Goal: Task Accomplishment & Management: Manage account settings

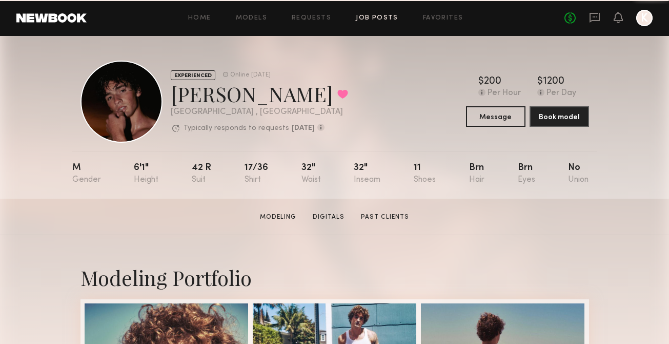
click at [381, 19] on link "Job Posts" at bounding box center [377, 18] width 43 height 7
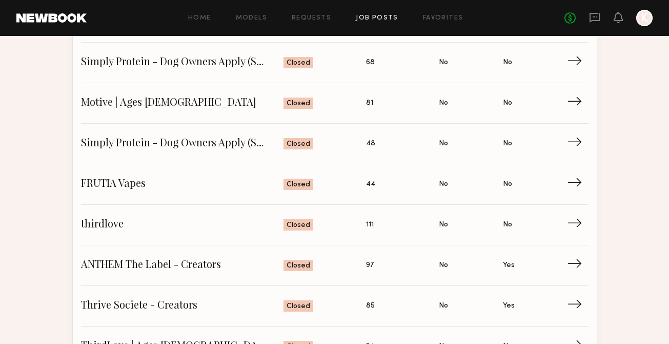
scroll to position [442, 0]
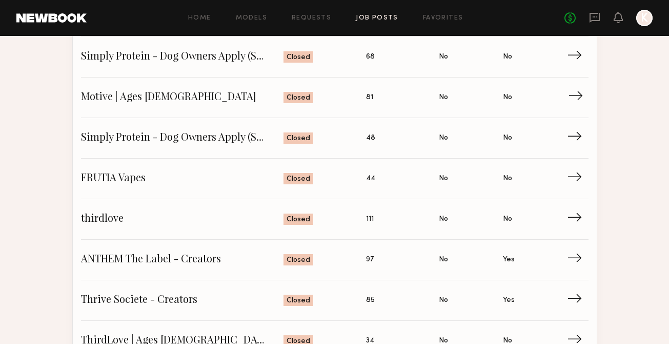
click at [153, 95] on span "Motive | Ages [DEMOGRAPHIC_DATA]" at bounding box center [182, 97] width 203 height 15
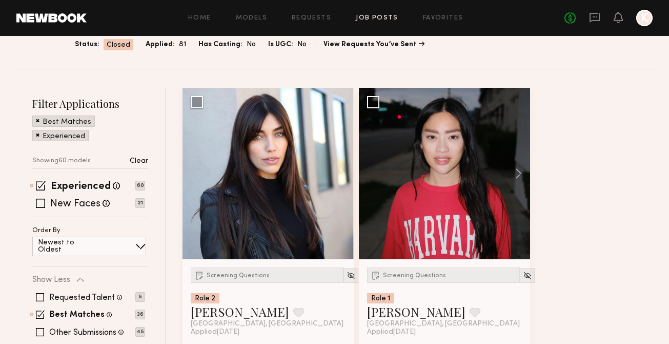
scroll to position [92, 0]
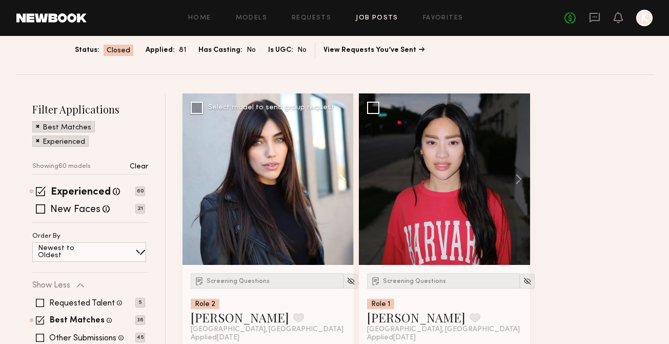
click at [341, 159] on button at bounding box center [337, 178] width 33 height 171
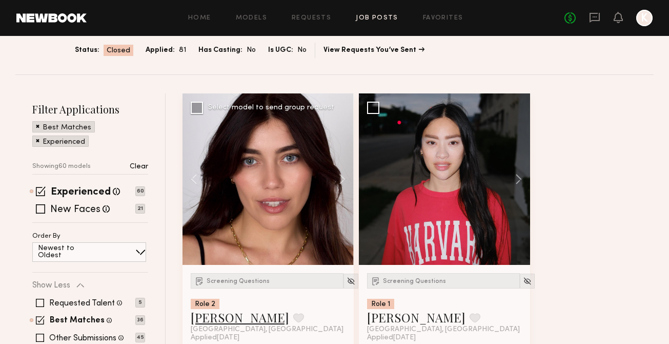
click at [215, 309] on link "[PERSON_NAME]" at bounding box center [240, 317] width 98 height 16
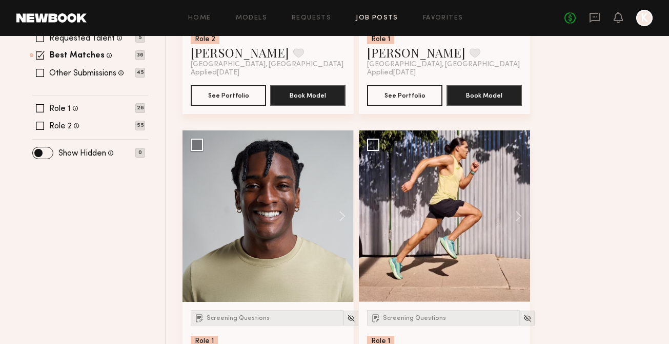
scroll to position [371, 0]
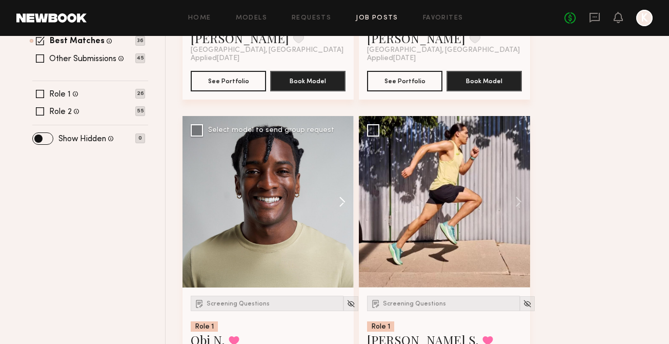
click at [342, 175] on button at bounding box center [337, 201] width 33 height 171
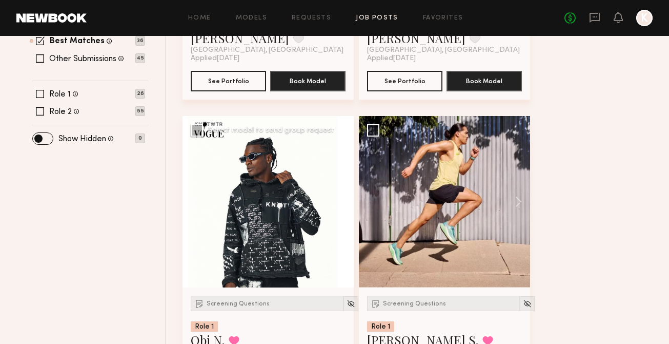
click at [342, 175] on button at bounding box center [337, 201] width 33 height 171
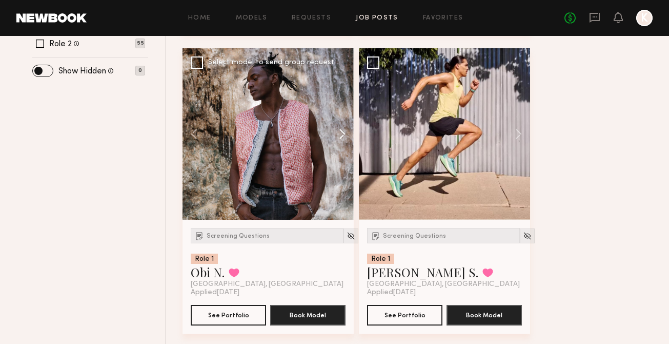
scroll to position [436, 0]
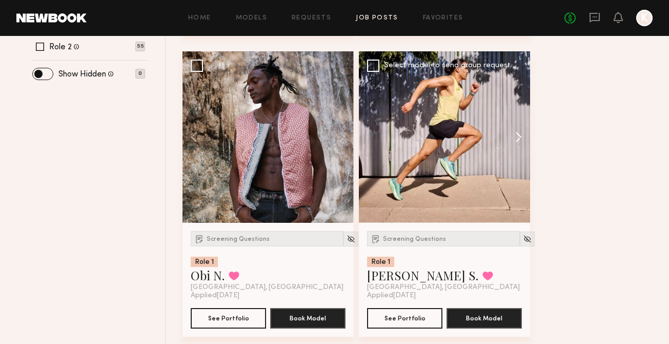
click at [516, 110] on button at bounding box center [513, 136] width 33 height 171
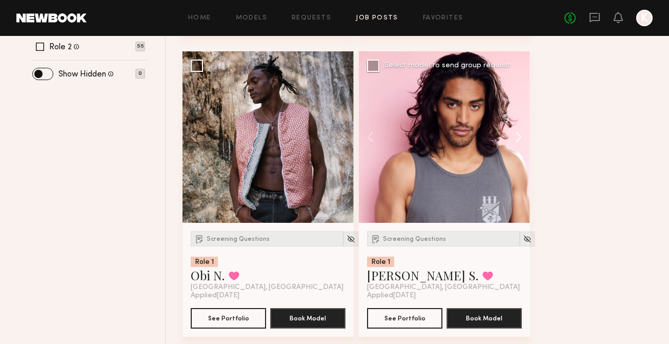
click at [516, 110] on button at bounding box center [513, 136] width 33 height 171
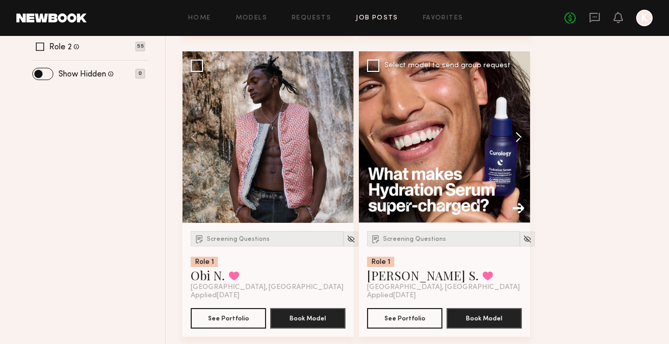
click at [516, 110] on button at bounding box center [513, 136] width 33 height 171
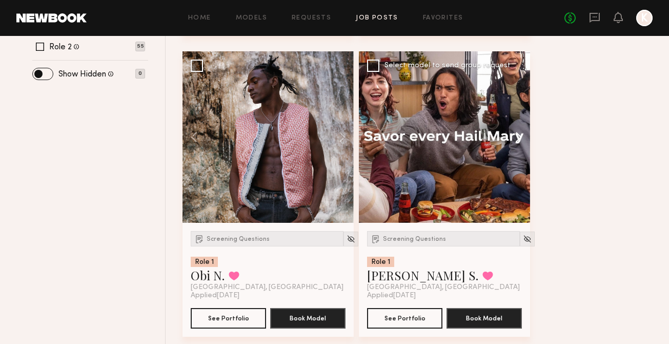
click at [516, 110] on button at bounding box center [513, 136] width 33 height 171
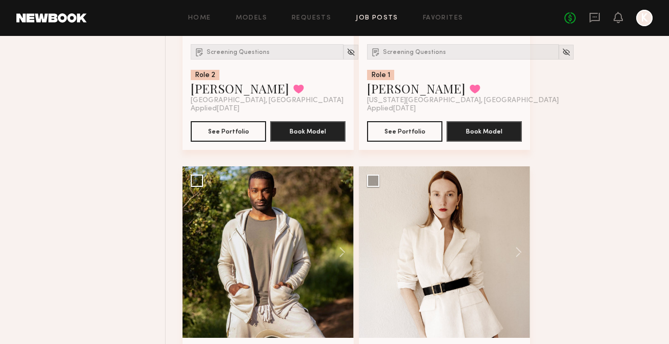
scroll to position [943, 0]
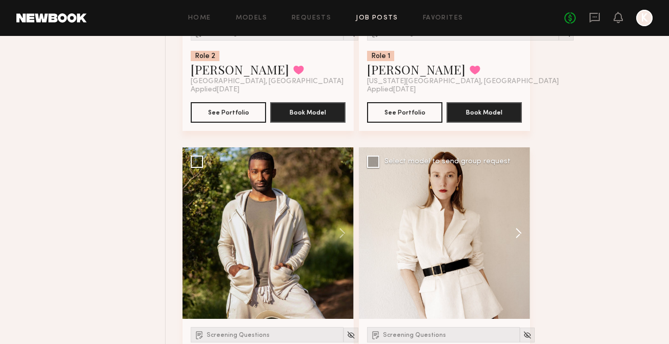
click at [518, 200] on button at bounding box center [513, 232] width 33 height 171
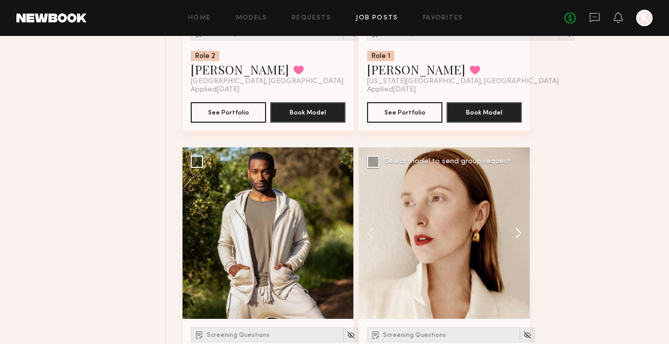
click at [518, 201] on button at bounding box center [513, 232] width 33 height 171
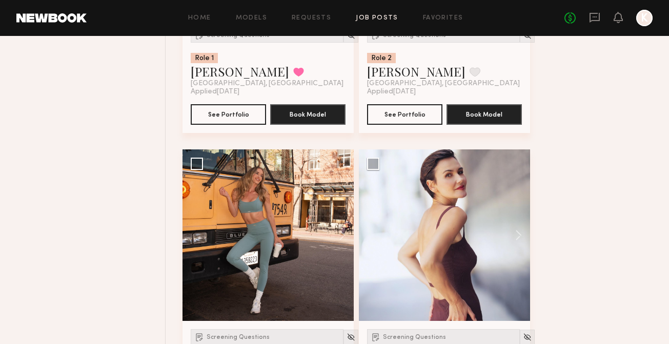
scroll to position [1250, 0]
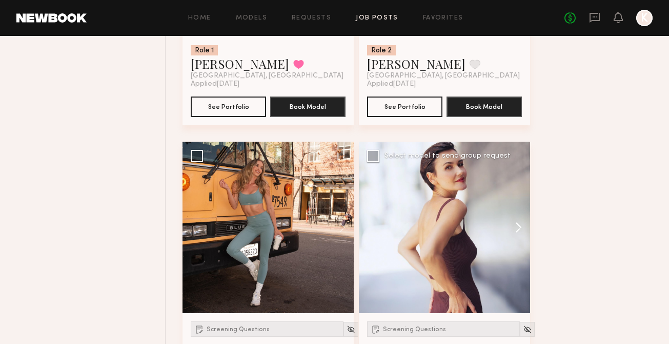
click at [521, 205] on button at bounding box center [513, 227] width 33 height 171
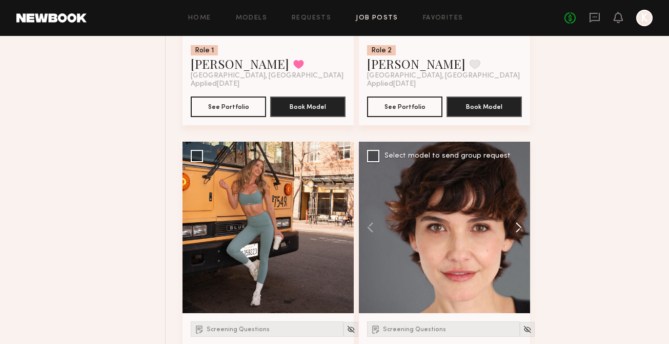
click at [521, 205] on button at bounding box center [513, 227] width 33 height 171
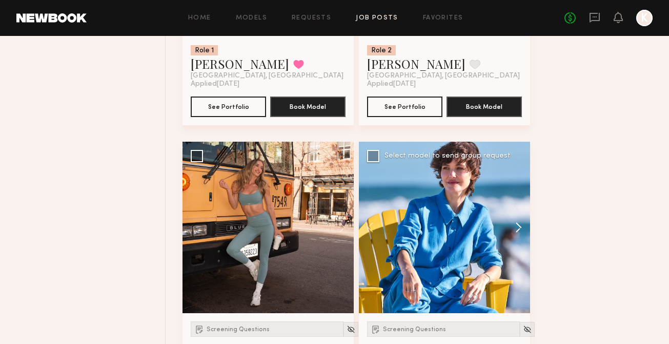
click at [521, 205] on button at bounding box center [513, 227] width 33 height 171
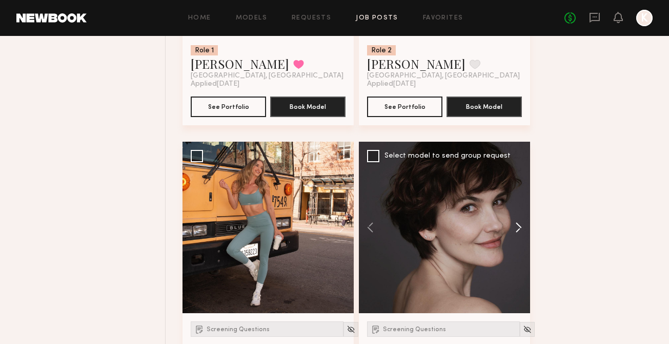
scroll to position [1577, 0]
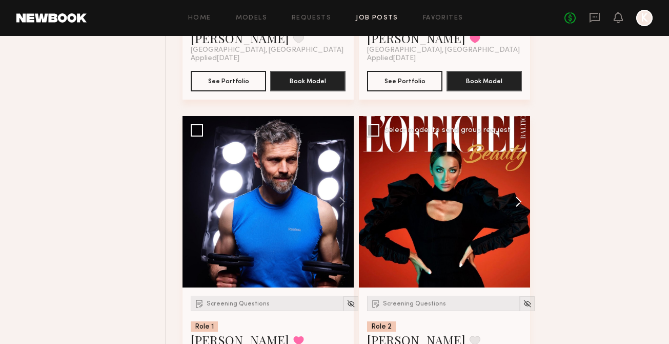
click at [519, 179] on button at bounding box center [513, 201] width 33 height 171
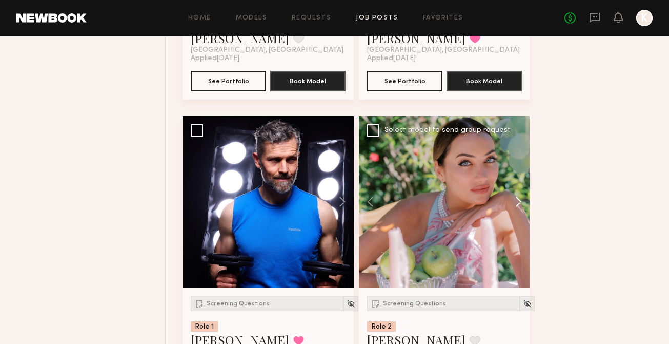
click at [519, 179] on button at bounding box center [513, 201] width 33 height 171
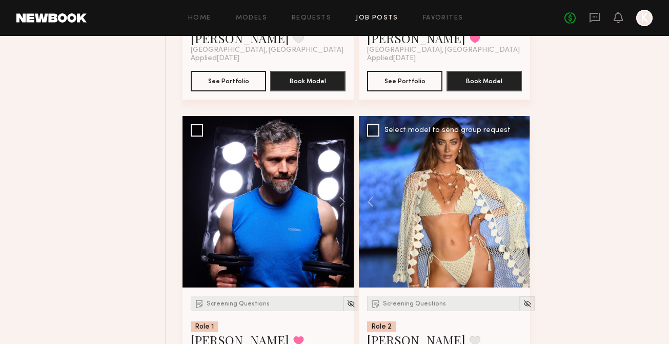
click at [519, 179] on button at bounding box center [513, 201] width 33 height 171
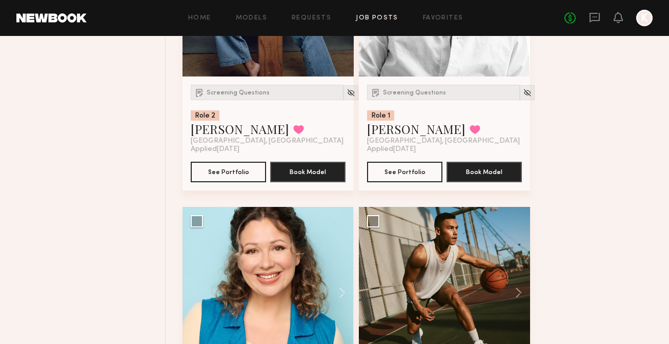
scroll to position [1971, 0]
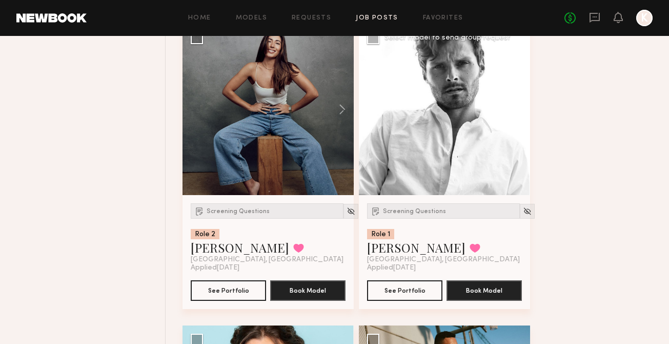
click at [514, 100] on button at bounding box center [513, 109] width 33 height 171
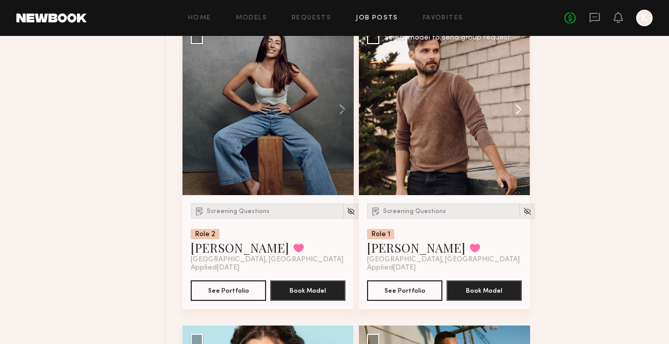
click at [514, 100] on button at bounding box center [513, 109] width 33 height 171
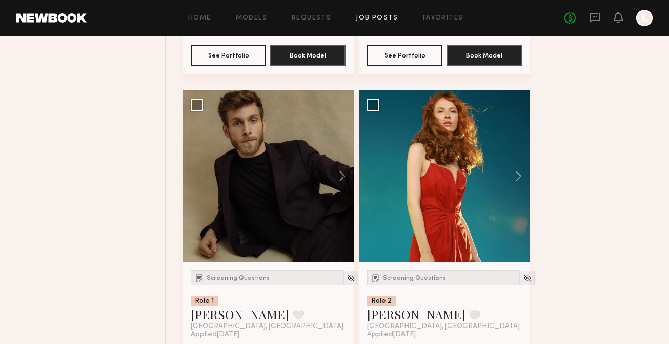
scroll to position [2506, 0]
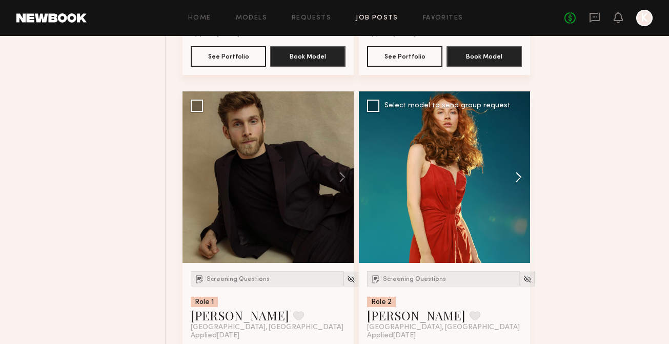
click at [508, 152] on button at bounding box center [513, 176] width 33 height 171
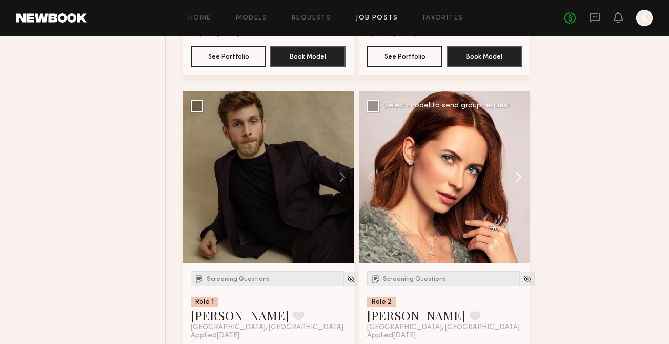
click at [508, 152] on button at bounding box center [513, 176] width 33 height 171
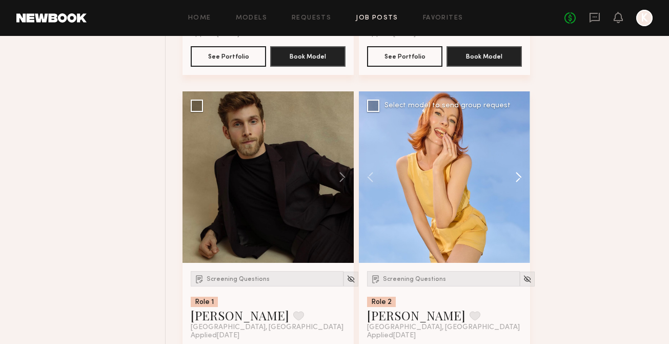
click at [508, 152] on button at bounding box center [513, 176] width 33 height 171
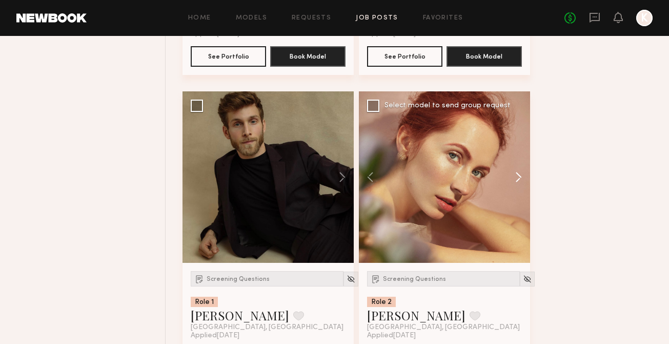
click at [520, 159] on button at bounding box center [513, 176] width 33 height 171
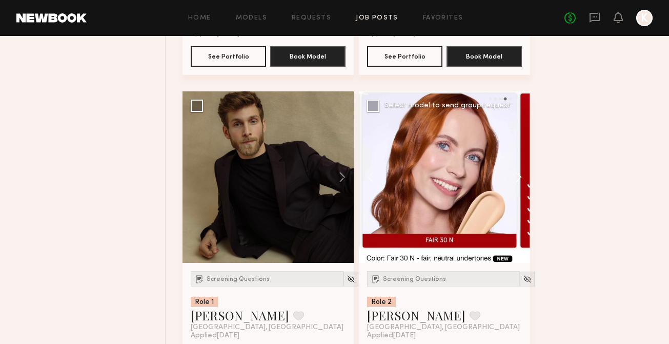
click at [520, 159] on button at bounding box center [513, 176] width 33 height 171
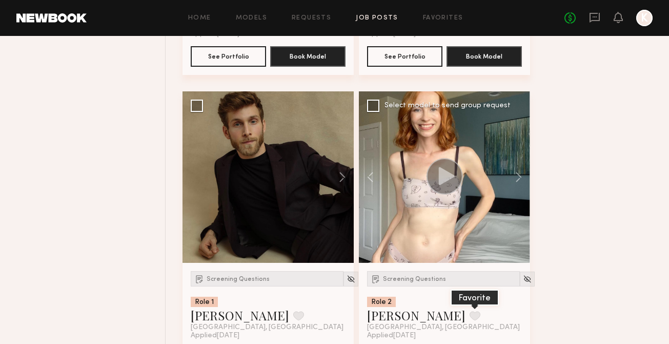
click at [470, 311] on button at bounding box center [475, 315] width 11 height 9
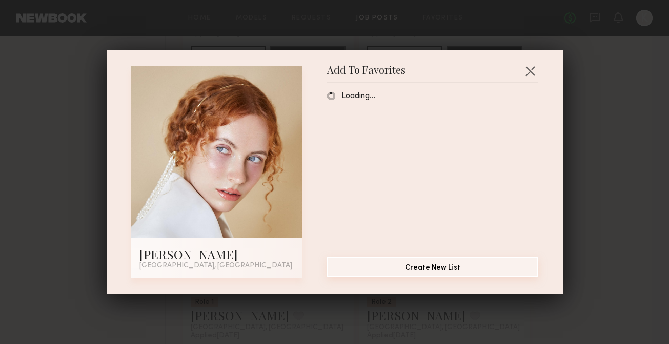
click at [421, 268] on button "Create New List" at bounding box center [432, 266] width 211 height 21
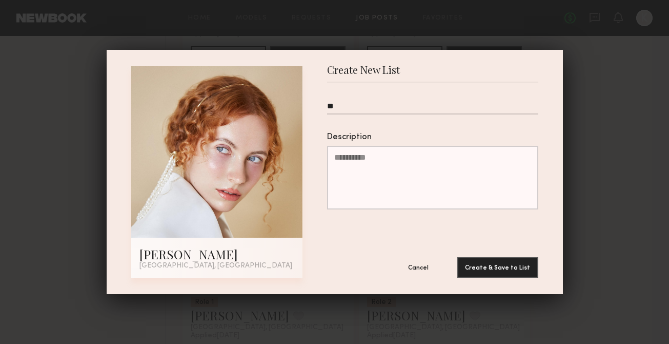
type input "*"
type input "**********"
click at [502, 265] on button "Create & Save to List" at bounding box center [497, 266] width 81 height 21
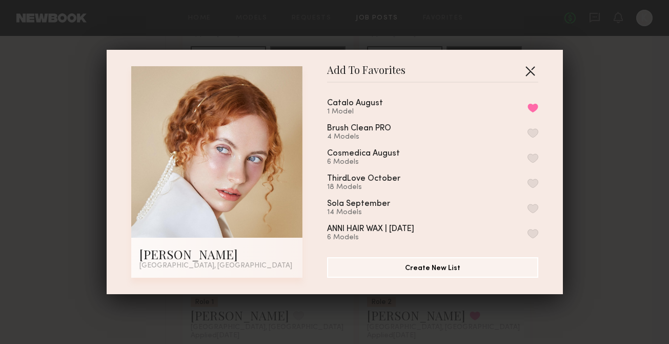
click at [528, 68] on button "button" at bounding box center [530, 71] width 16 height 16
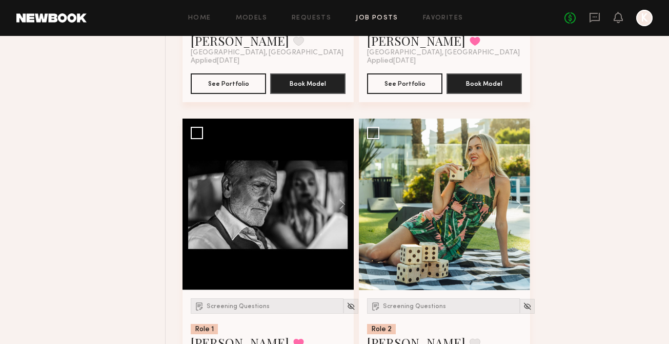
scroll to position [3083, 0]
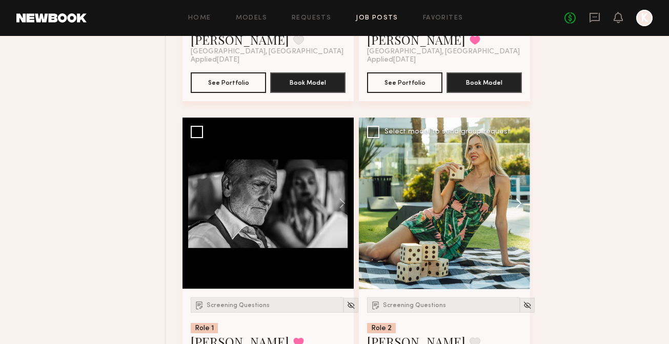
click at [525, 179] on button at bounding box center [513, 202] width 33 height 171
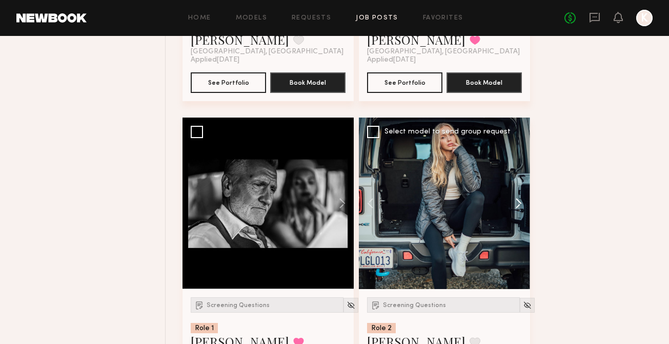
click at [523, 181] on button at bounding box center [513, 202] width 33 height 171
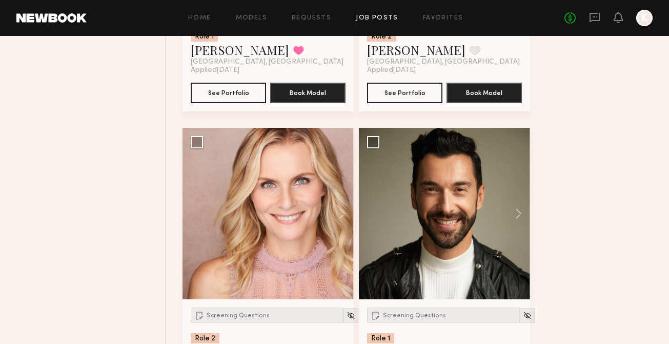
scroll to position [3384, 0]
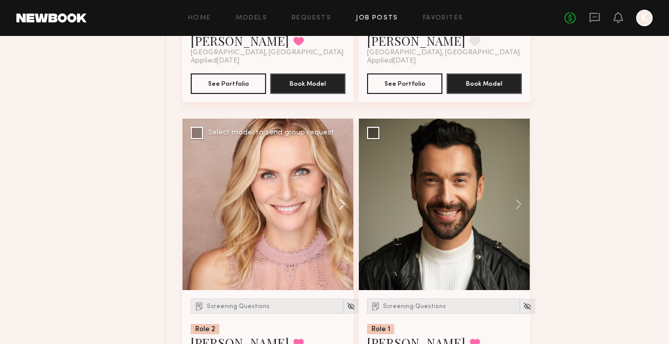
click at [335, 184] on button at bounding box center [337, 203] width 33 height 171
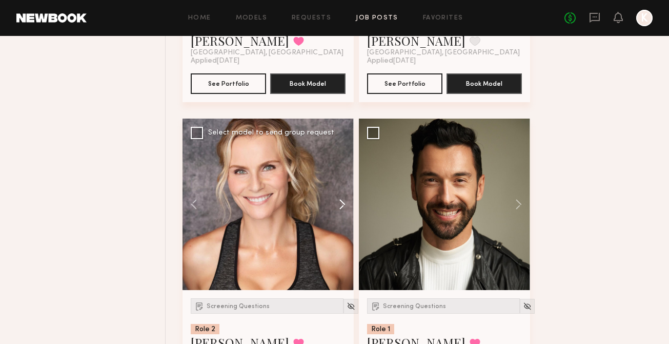
click at [337, 184] on button at bounding box center [337, 203] width 33 height 171
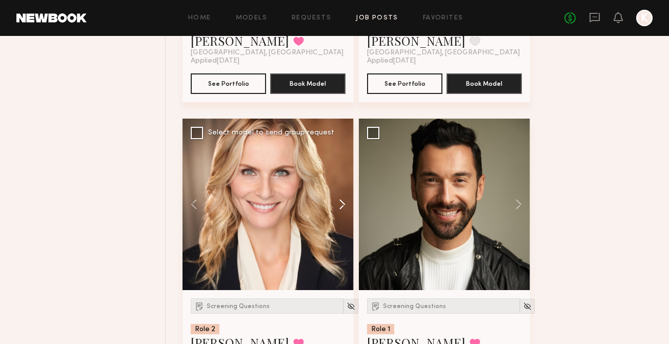
click at [337, 184] on button at bounding box center [337, 203] width 33 height 171
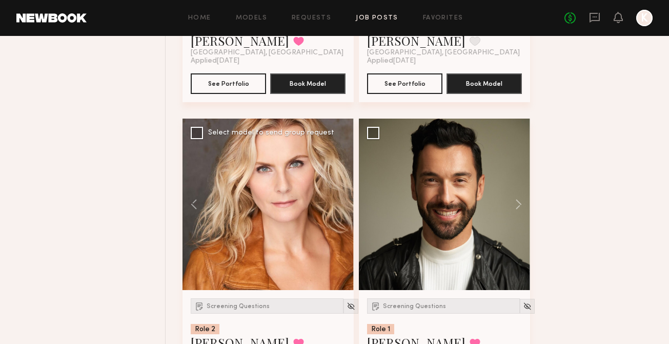
click at [337, 184] on div at bounding box center [268, 203] width 171 height 171
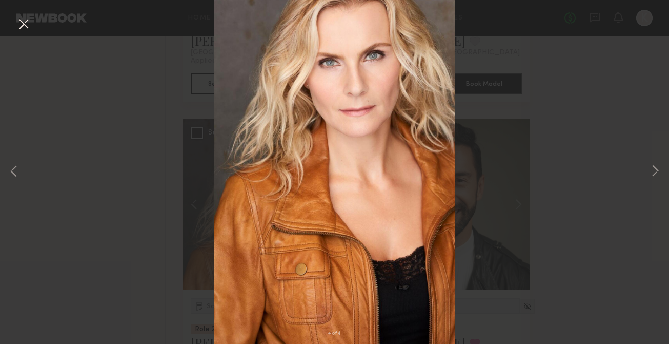
click at [29, 25] on button at bounding box center [23, 24] width 16 height 18
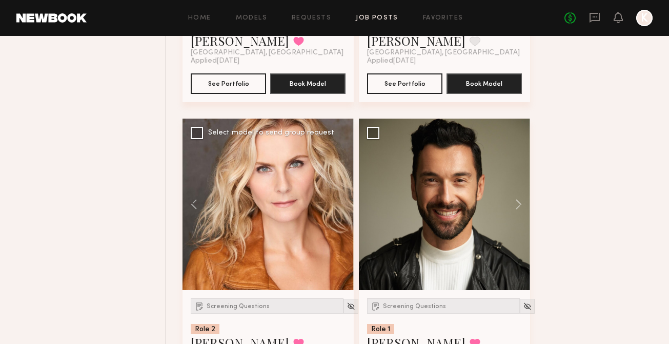
scroll to position [3721, 0]
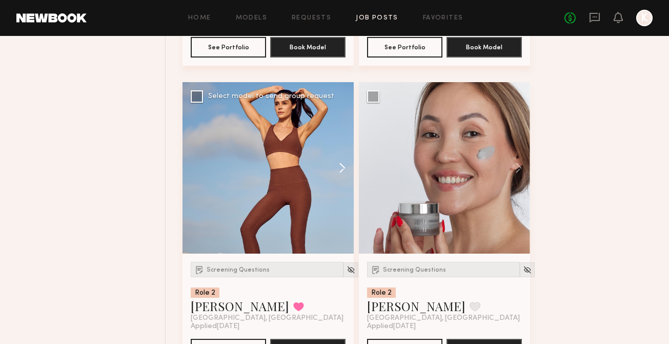
click at [338, 148] on button at bounding box center [337, 167] width 33 height 171
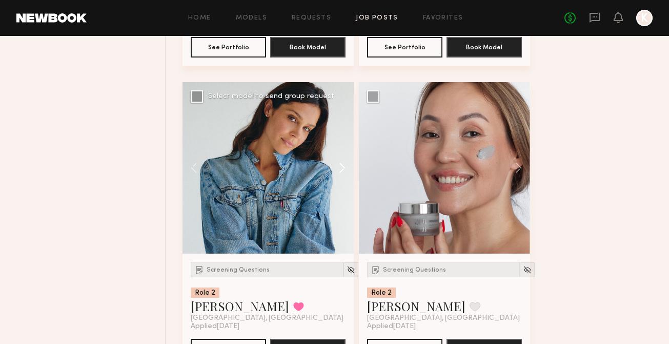
click at [338, 148] on button at bounding box center [337, 167] width 33 height 171
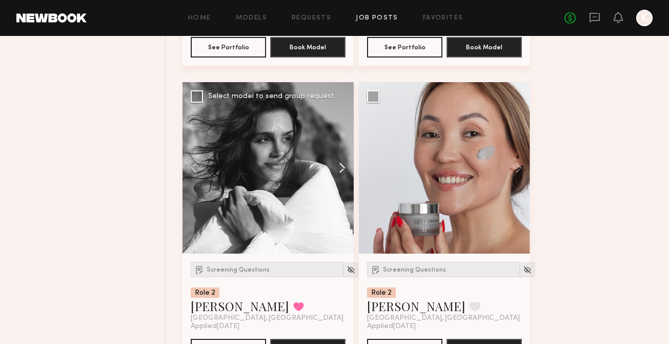
click at [338, 148] on button at bounding box center [337, 167] width 33 height 171
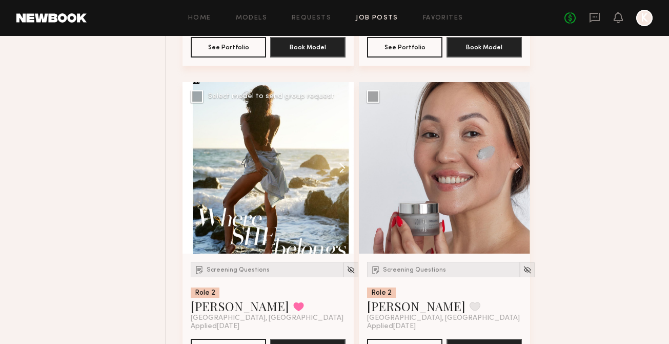
click at [338, 148] on button at bounding box center [337, 167] width 33 height 171
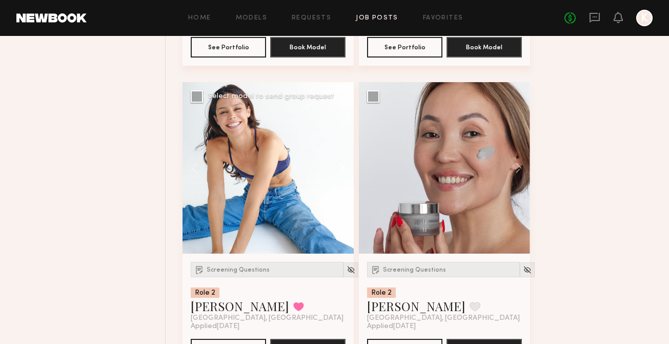
click at [338, 148] on button at bounding box center [337, 167] width 33 height 171
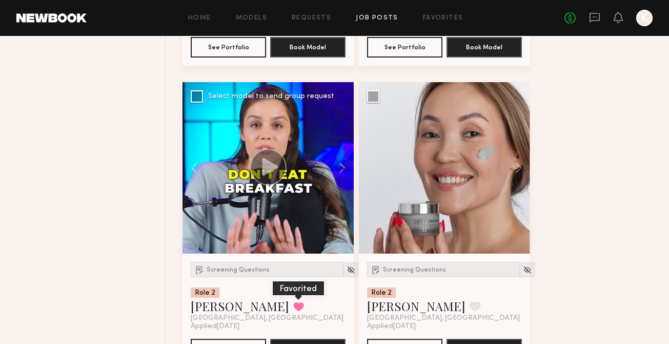
click at [293, 301] on button at bounding box center [298, 305] width 11 height 9
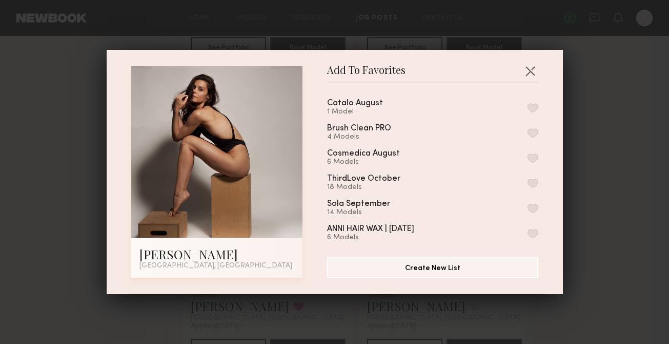
click at [537, 104] on button "button" at bounding box center [533, 107] width 11 height 9
click at [534, 62] on div "Add To Favorites [PERSON_NAME] [GEOGRAPHIC_DATA], [GEOGRAPHIC_DATA] Add To Favo…" at bounding box center [335, 172] width 456 height 244
click at [534, 67] on button "button" at bounding box center [530, 71] width 16 height 16
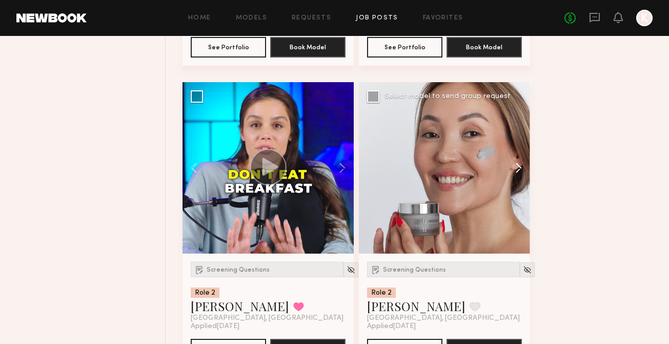
click at [518, 153] on button at bounding box center [513, 167] width 33 height 171
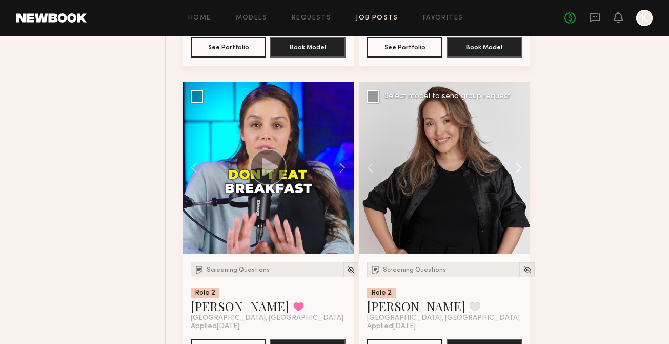
click at [518, 153] on button at bounding box center [513, 167] width 33 height 171
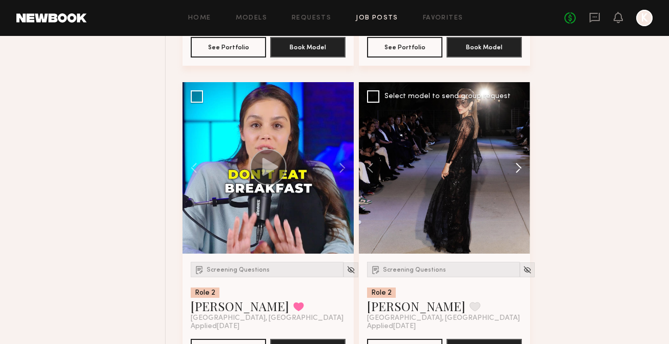
click at [518, 154] on button at bounding box center [513, 167] width 33 height 171
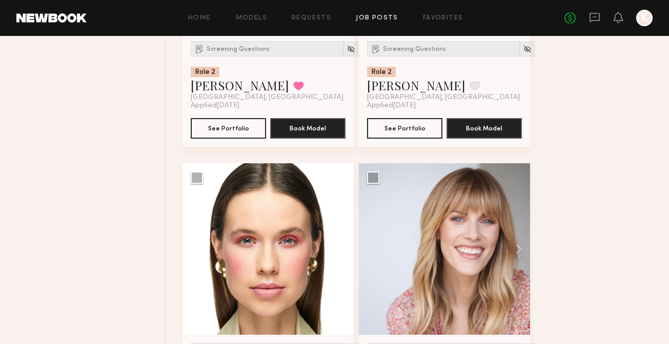
scroll to position [3983, 0]
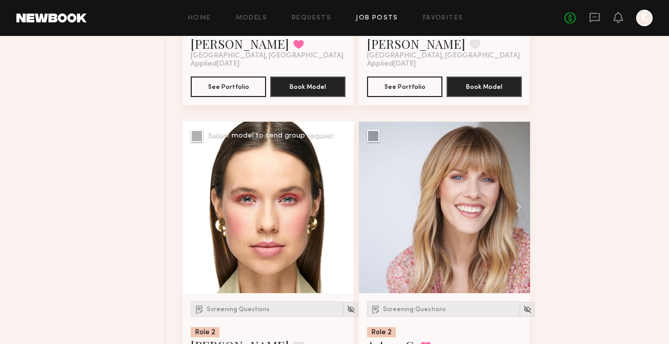
click at [339, 186] on button at bounding box center [337, 207] width 33 height 171
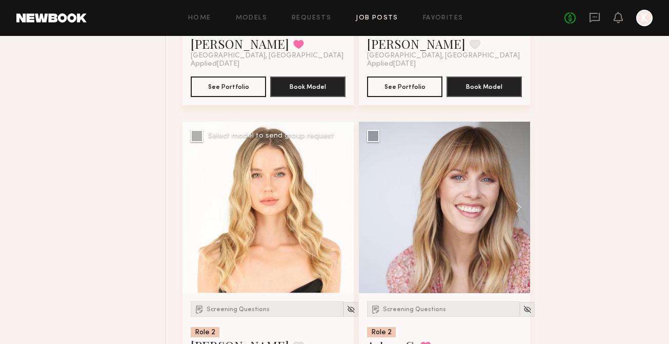
click at [339, 186] on button at bounding box center [337, 207] width 33 height 171
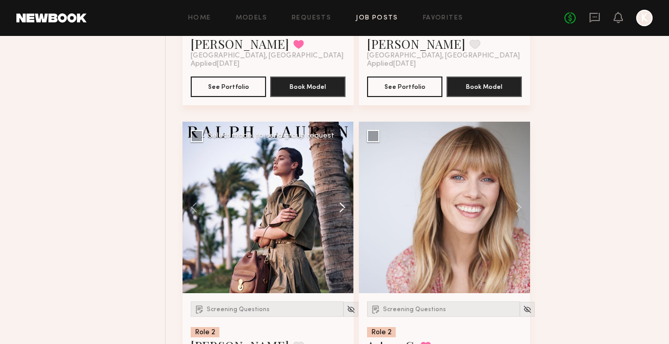
click at [339, 186] on button at bounding box center [337, 207] width 33 height 171
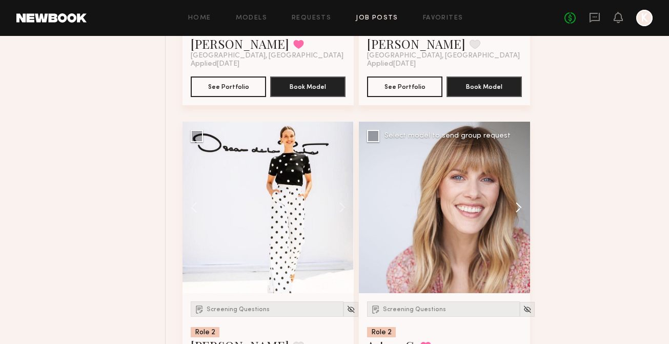
click at [517, 179] on button at bounding box center [513, 207] width 33 height 171
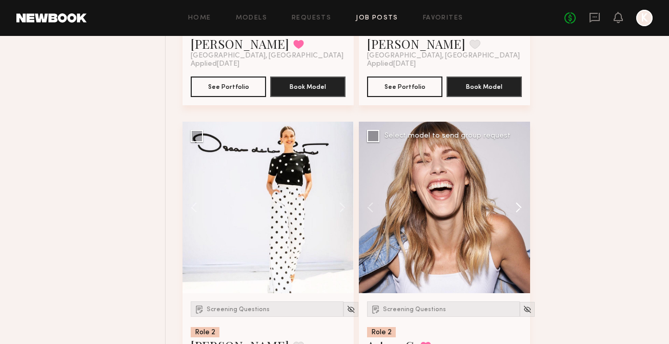
click at [517, 179] on button at bounding box center [513, 207] width 33 height 171
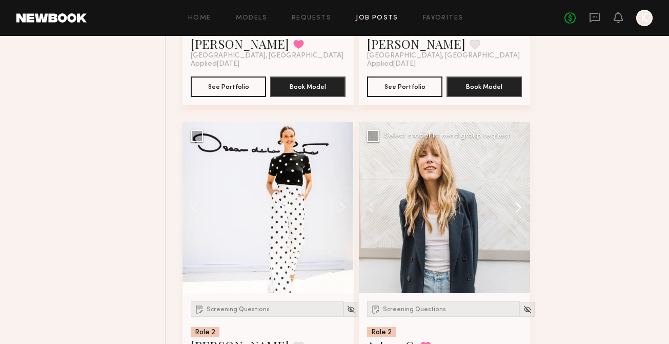
click at [517, 179] on button at bounding box center [513, 207] width 33 height 171
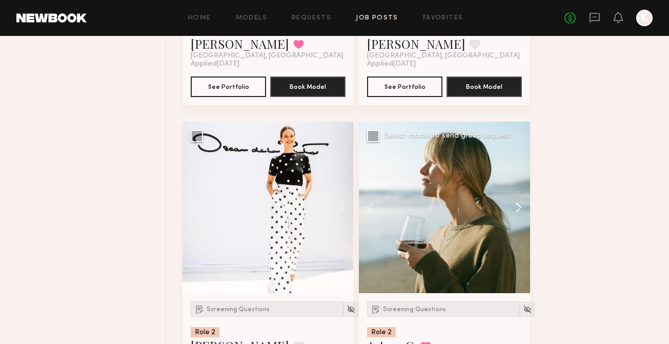
click at [517, 179] on button at bounding box center [513, 207] width 33 height 171
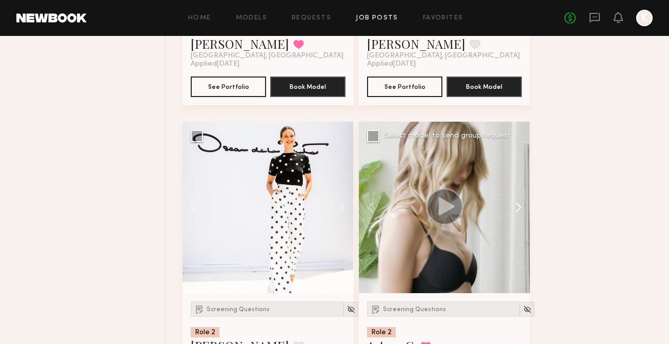
click at [517, 180] on button at bounding box center [513, 207] width 33 height 171
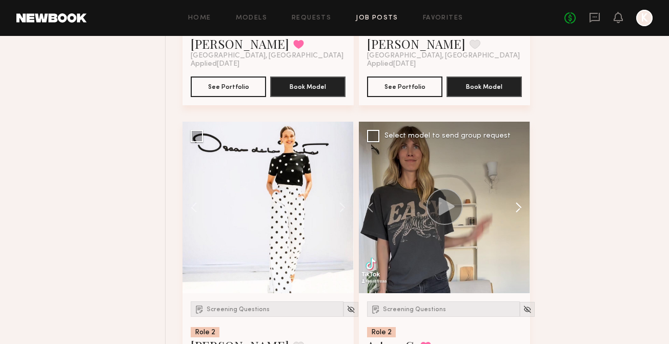
click at [517, 180] on button at bounding box center [513, 207] width 33 height 171
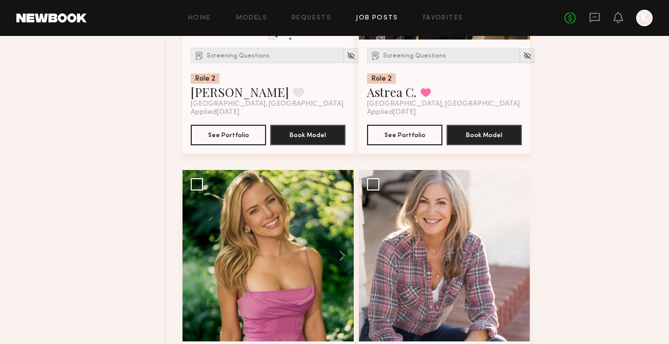
scroll to position [4309, 0]
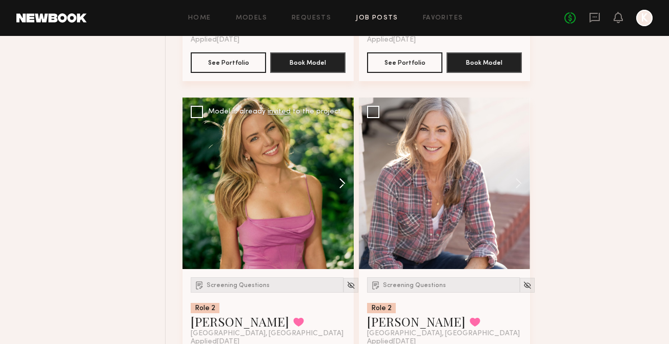
click at [337, 162] on button at bounding box center [337, 182] width 33 height 171
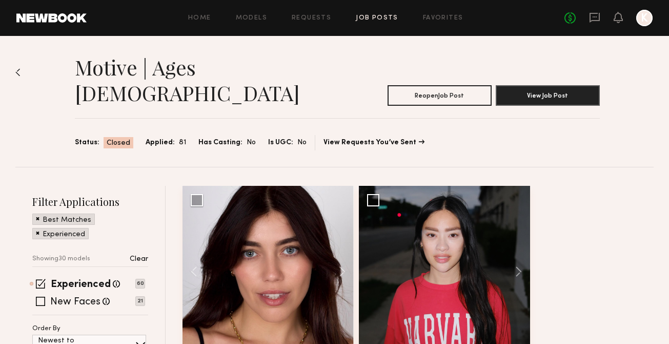
scroll to position [122, 0]
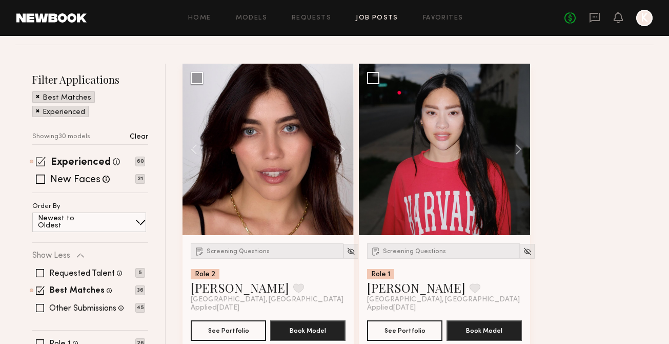
click at [38, 156] on span at bounding box center [41, 161] width 10 height 10
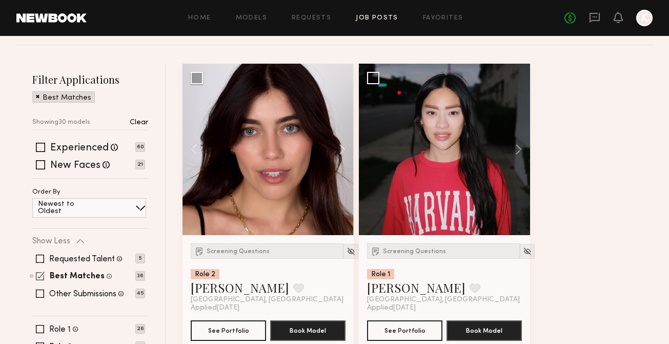
click at [41, 271] on span at bounding box center [40, 275] width 9 height 9
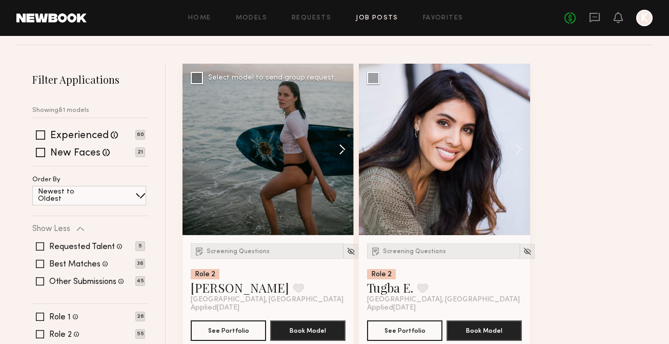
click at [348, 128] on button at bounding box center [337, 149] width 33 height 171
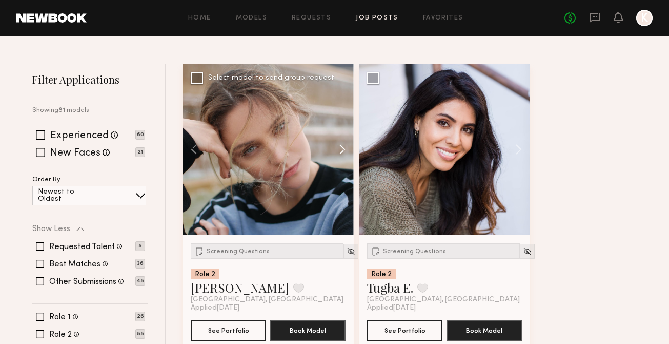
click at [348, 128] on button at bounding box center [337, 149] width 33 height 171
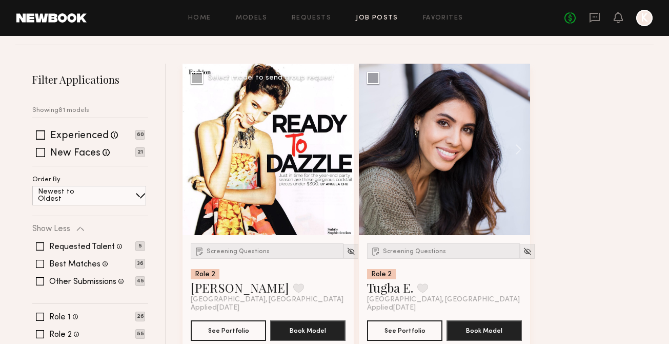
click at [348, 128] on button at bounding box center [337, 149] width 33 height 171
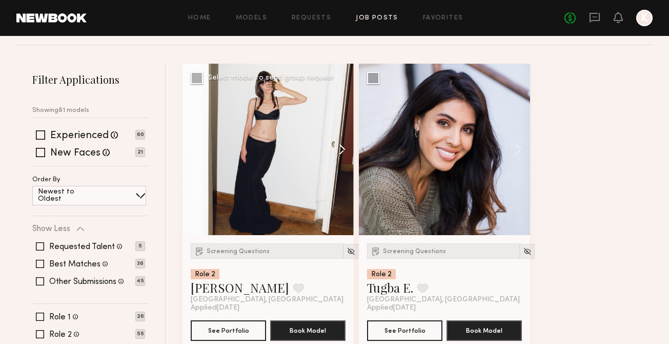
click at [348, 128] on button at bounding box center [337, 149] width 33 height 171
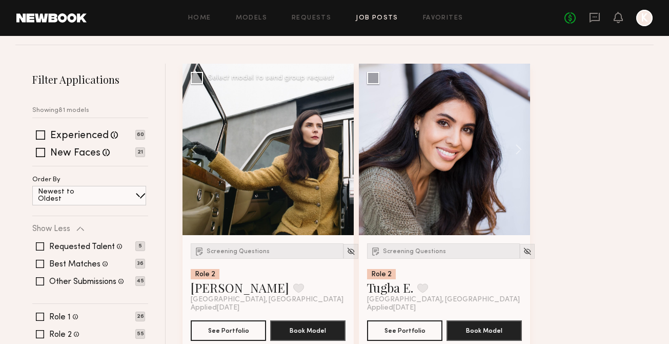
click at [348, 128] on div at bounding box center [268, 149] width 171 height 171
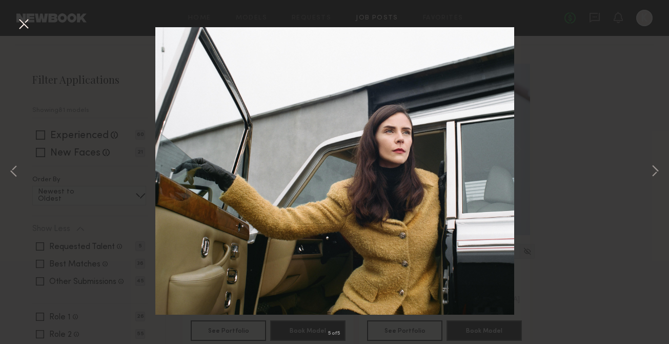
click at [529, 132] on div "5 of 5" at bounding box center [334, 172] width 669 height 344
click at [25, 26] on button at bounding box center [23, 24] width 16 height 18
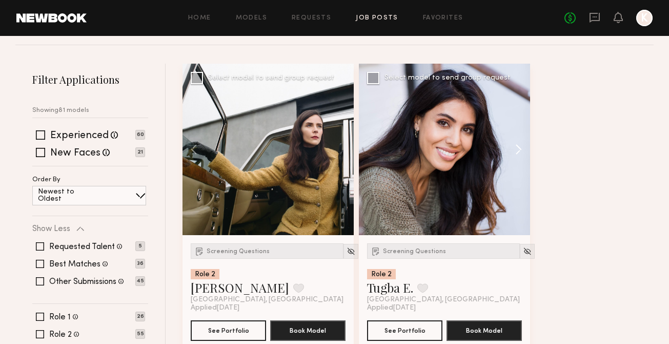
click at [521, 127] on button at bounding box center [513, 149] width 33 height 171
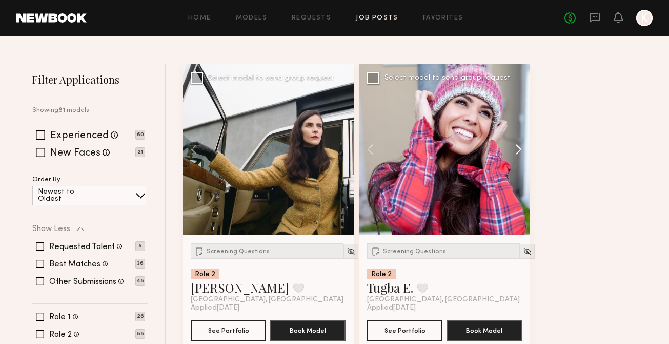
click at [521, 127] on button at bounding box center [513, 149] width 33 height 171
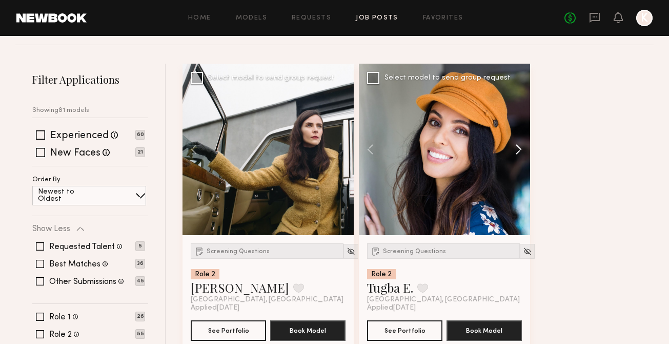
click at [521, 127] on button at bounding box center [513, 149] width 33 height 171
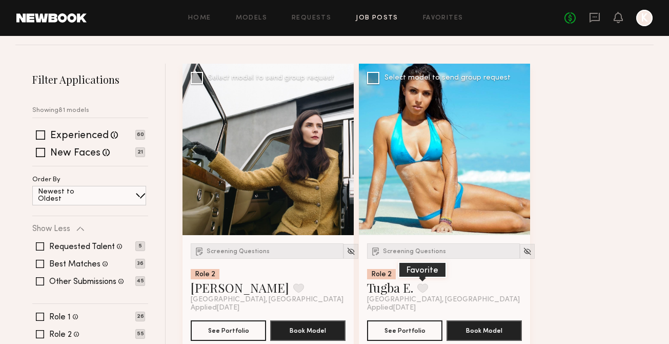
click at [420, 283] on button at bounding box center [422, 287] width 11 height 9
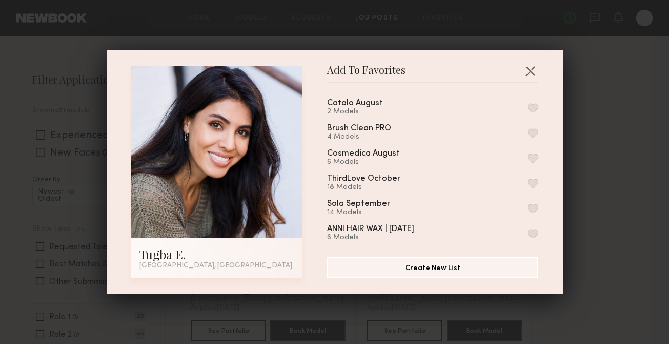
click at [536, 104] on button "button" at bounding box center [533, 107] width 11 height 9
click at [530, 65] on button "button" at bounding box center [530, 71] width 16 height 16
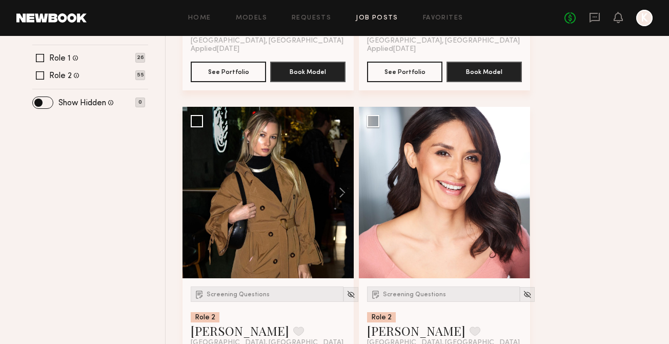
scroll to position [382, 0]
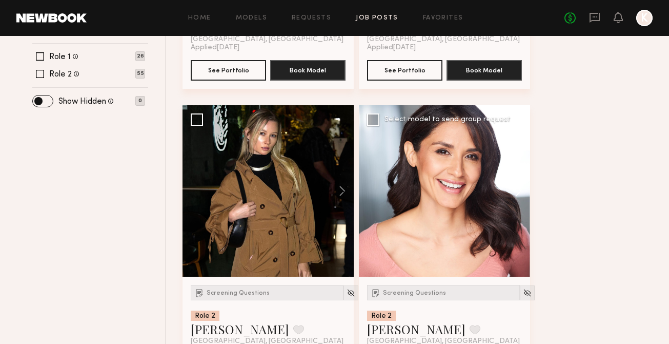
click at [520, 168] on button at bounding box center [513, 190] width 33 height 171
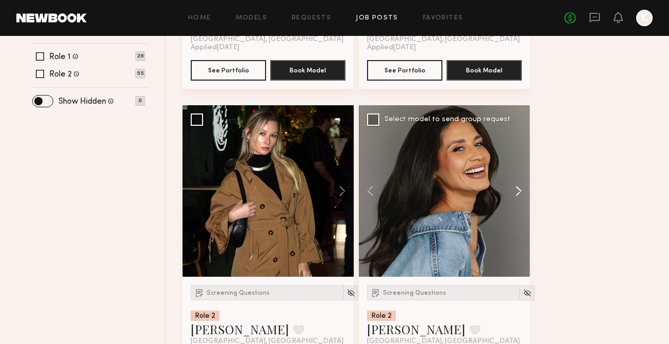
click at [520, 168] on button at bounding box center [513, 190] width 33 height 171
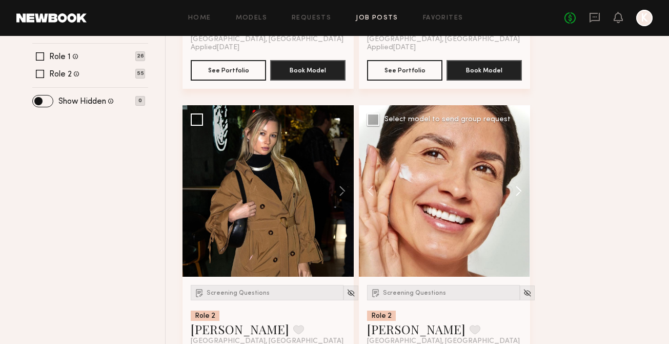
click at [520, 168] on button at bounding box center [513, 190] width 33 height 171
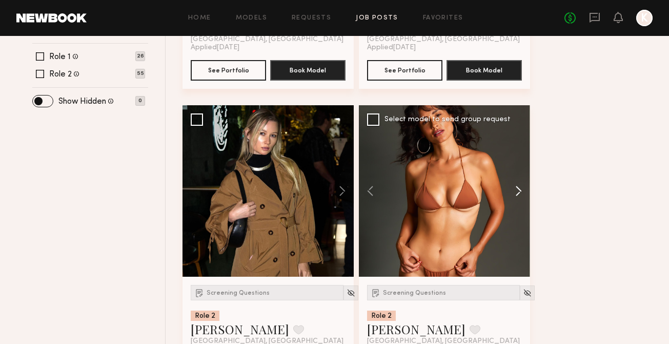
click at [520, 168] on button at bounding box center [513, 190] width 33 height 171
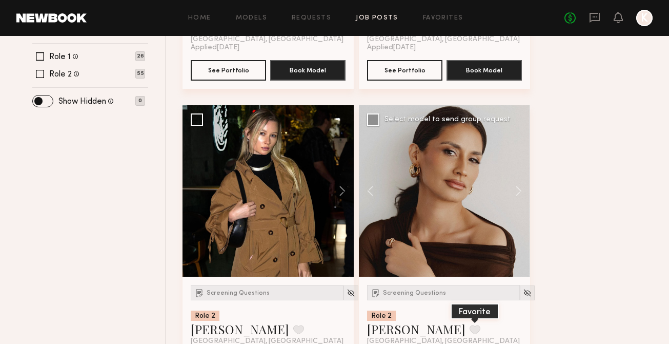
click at [470, 325] on button at bounding box center [475, 329] width 11 height 9
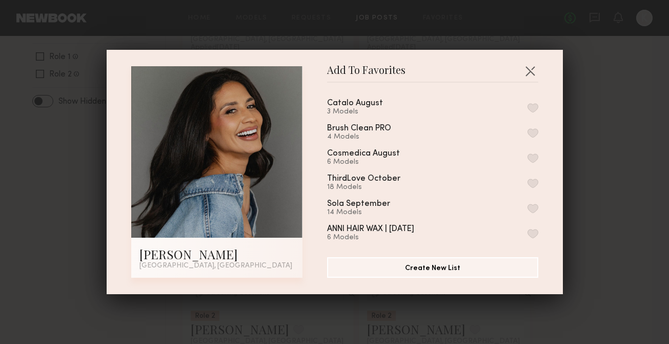
click at [529, 105] on button "button" at bounding box center [533, 107] width 11 height 9
click at [533, 69] on button "button" at bounding box center [530, 71] width 16 height 16
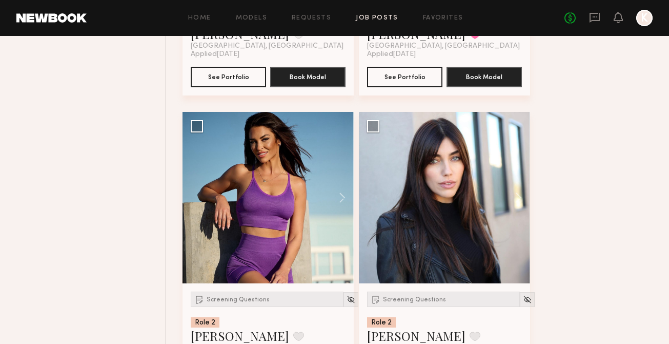
scroll to position [699, 0]
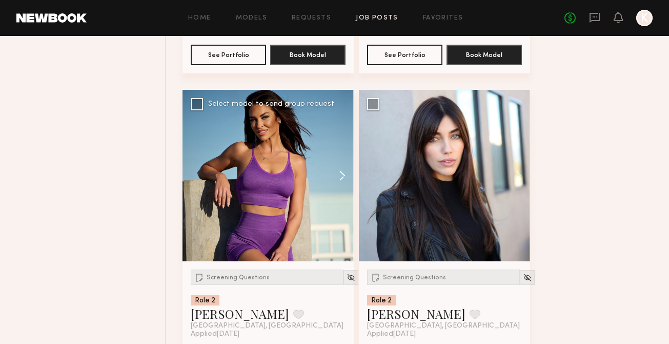
click at [340, 148] on button at bounding box center [337, 175] width 33 height 171
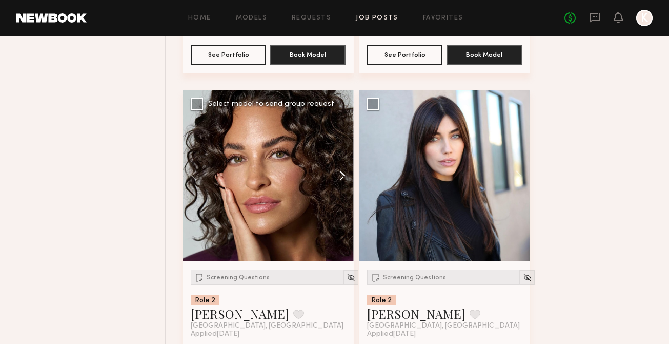
click at [340, 148] on button at bounding box center [337, 175] width 33 height 171
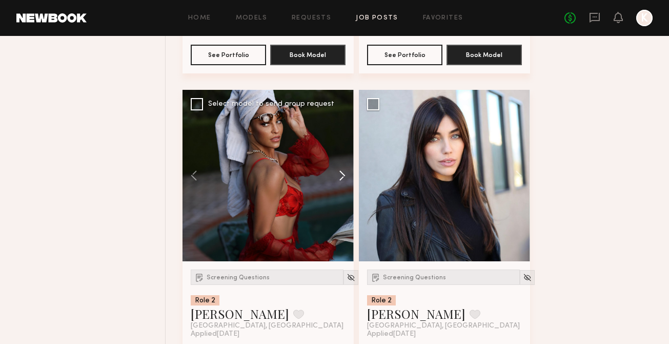
click at [338, 149] on button at bounding box center [337, 175] width 33 height 171
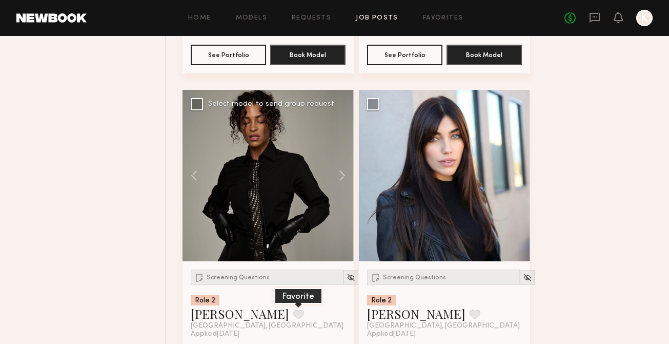
click at [293, 309] on button at bounding box center [298, 313] width 11 height 9
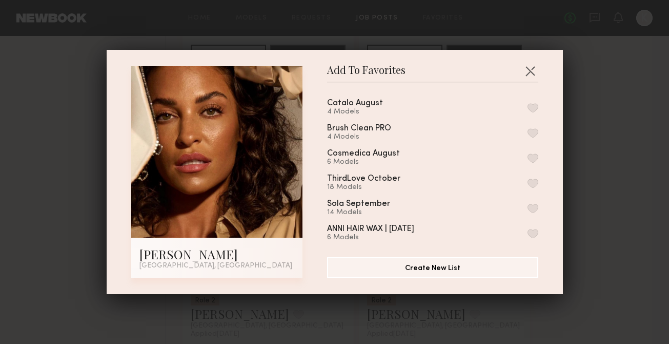
click at [533, 103] on button "button" at bounding box center [533, 107] width 11 height 9
click at [536, 67] on button "button" at bounding box center [530, 71] width 16 height 16
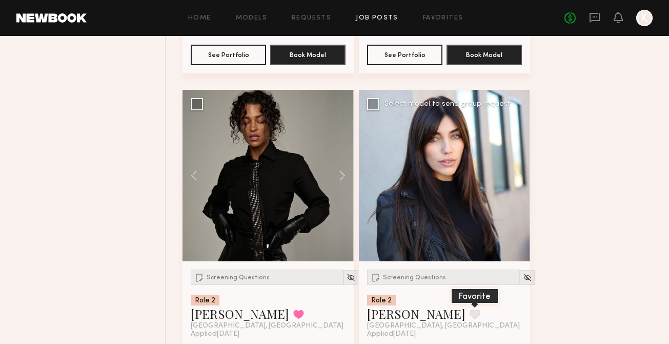
click at [470, 309] on button at bounding box center [475, 313] width 11 height 9
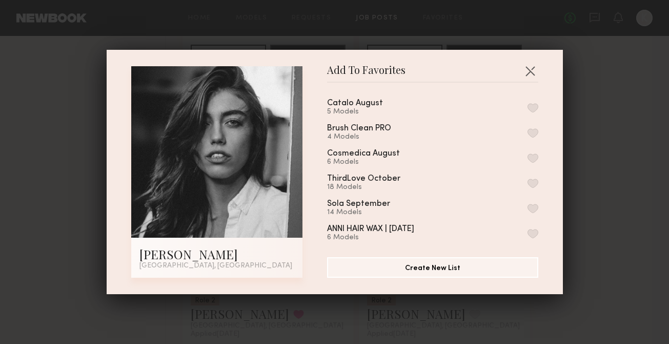
click at [528, 109] on button "button" at bounding box center [533, 107] width 11 height 9
click at [530, 74] on button "button" at bounding box center [530, 71] width 16 height 16
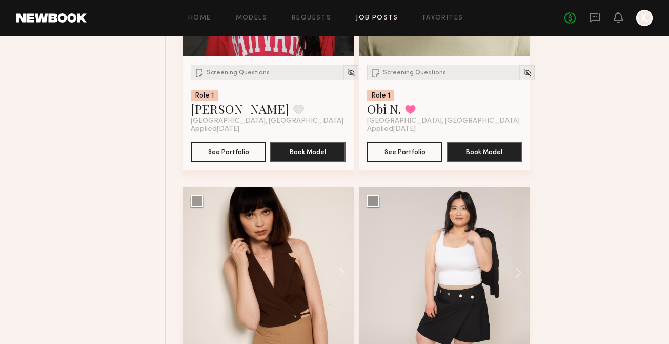
scroll to position [1343, 0]
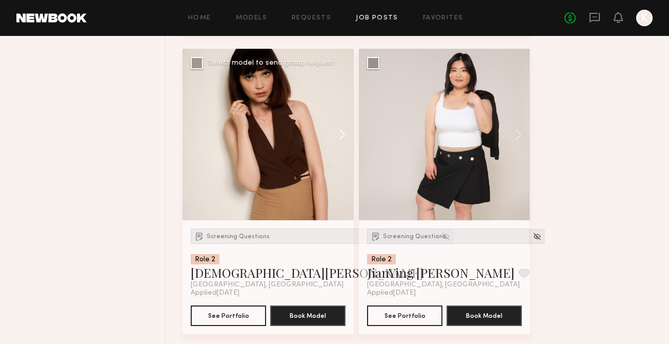
click at [344, 107] on button at bounding box center [337, 134] width 33 height 171
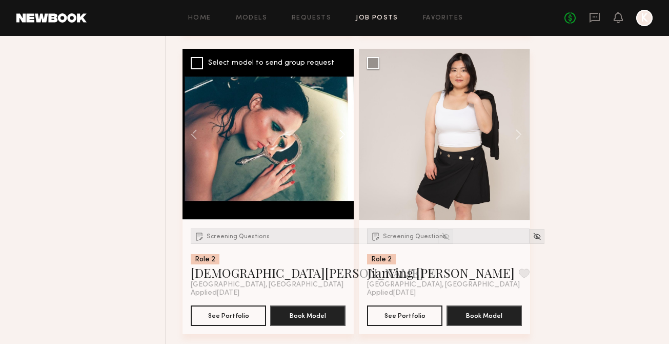
click at [344, 107] on button at bounding box center [337, 134] width 33 height 171
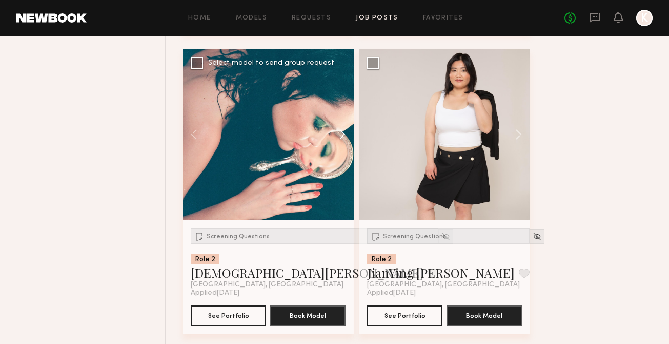
click at [344, 107] on button at bounding box center [337, 134] width 33 height 171
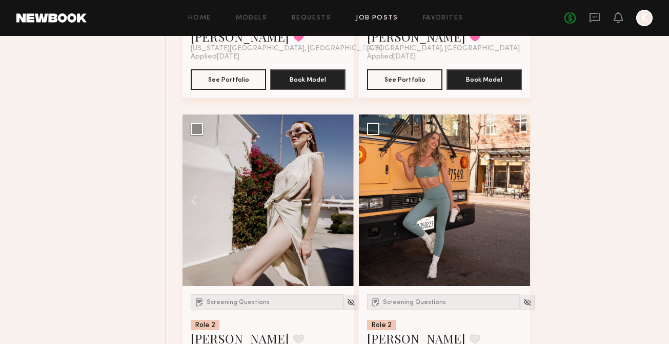
scroll to position [2229, 0]
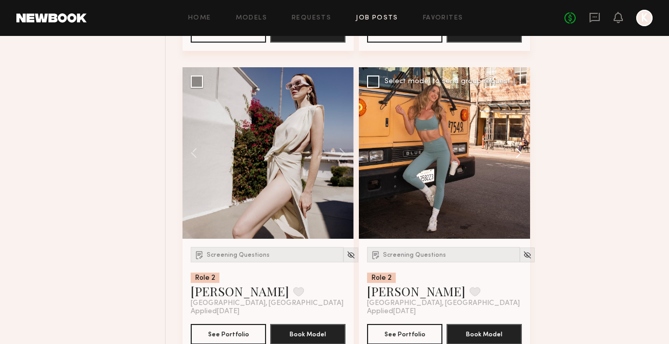
click at [522, 119] on button at bounding box center [513, 152] width 33 height 171
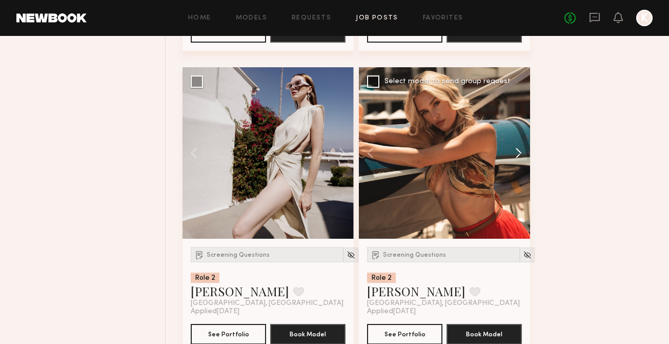
click at [522, 119] on button at bounding box center [513, 152] width 33 height 171
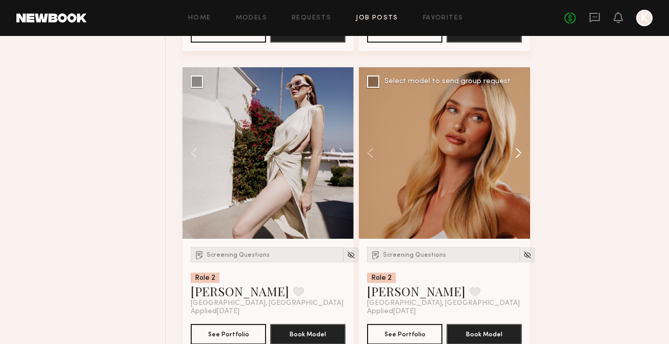
click at [522, 119] on button at bounding box center [513, 152] width 33 height 171
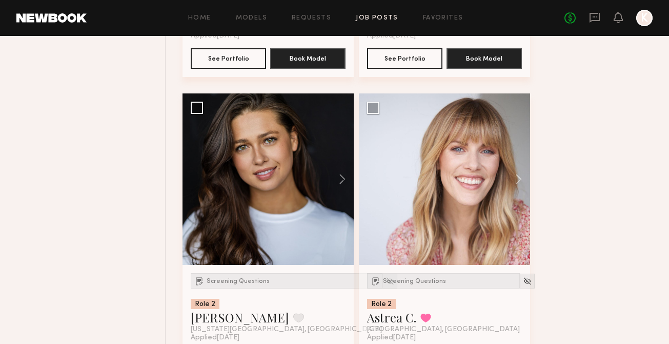
scroll to position [5519, 0]
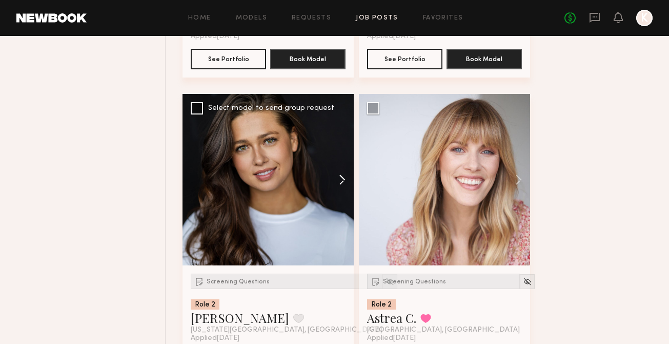
click at [337, 155] on button at bounding box center [337, 179] width 33 height 171
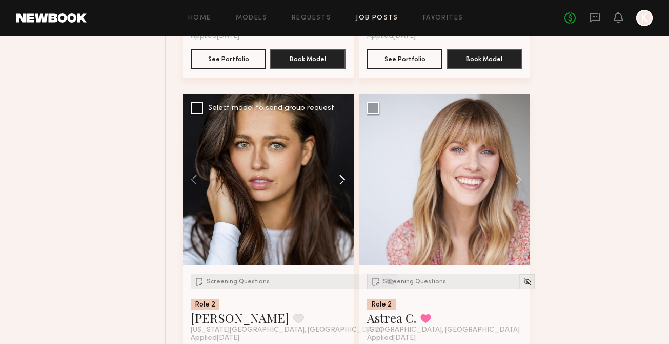
click at [337, 155] on button at bounding box center [337, 179] width 33 height 171
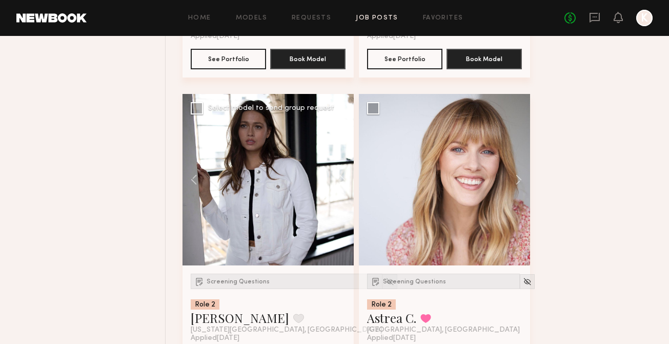
click at [249, 204] on div at bounding box center [268, 179] width 171 height 171
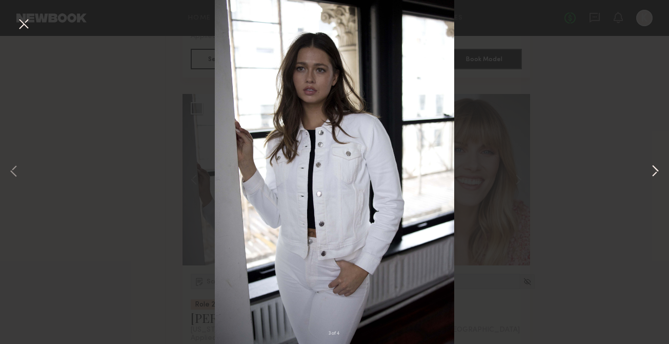
click at [654, 172] on button at bounding box center [655, 171] width 12 height 275
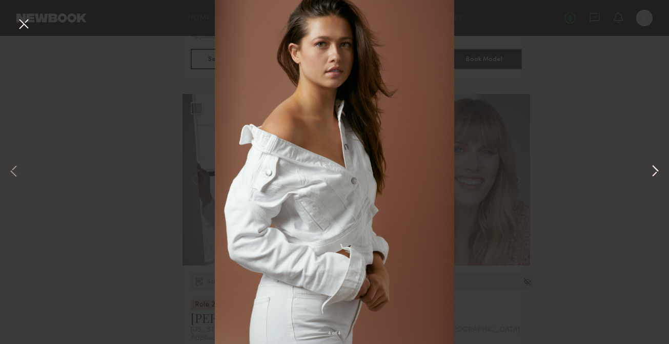
click at [654, 170] on button at bounding box center [655, 171] width 12 height 275
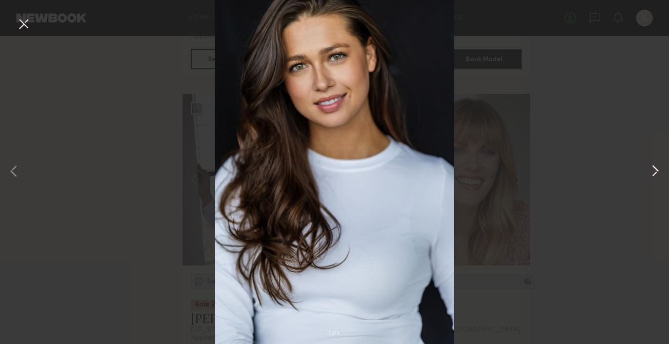
click at [654, 170] on button at bounding box center [655, 171] width 12 height 275
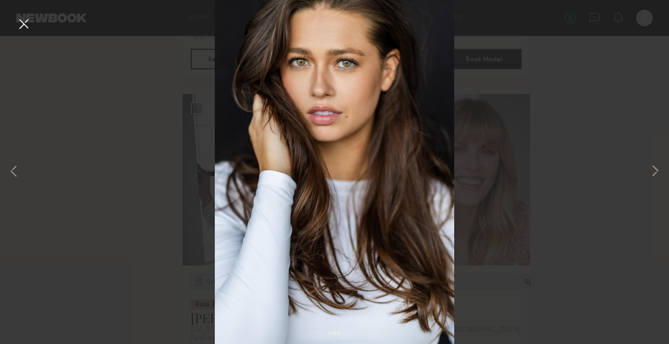
click at [514, 123] on div "2 of 4" at bounding box center [334, 172] width 669 height 344
click at [19, 28] on button at bounding box center [23, 24] width 16 height 18
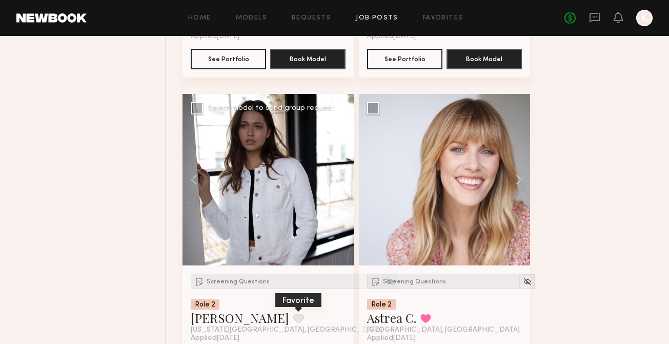
click at [293, 313] on button at bounding box center [298, 317] width 11 height 9
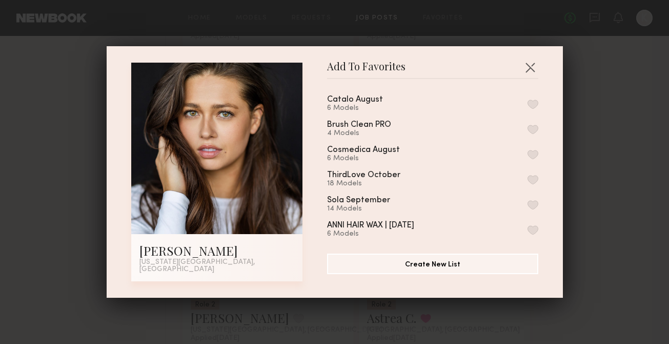
click at [531, 105] on button "button" at bounding box center [533, 103] width 11 height 9
click at [532, 71] on button "button" at bounding box center [530, 67] width 16 height 16
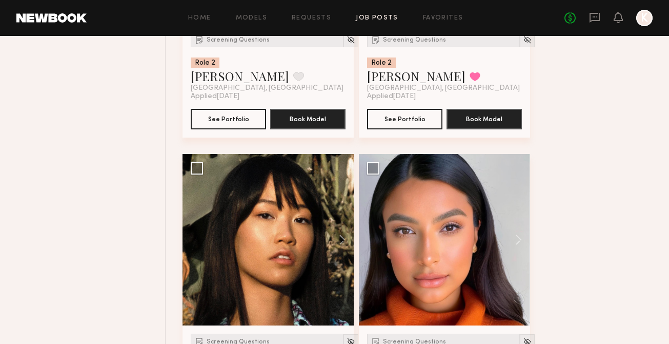
scroll to position [6479, 0]
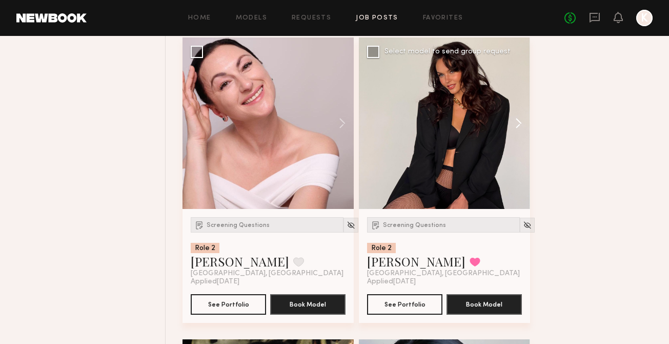
click at [514, 95] on button at bounding box center [513, 122] width 33 height 171
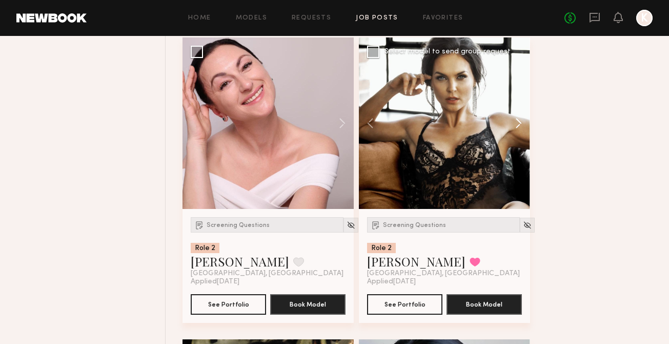
click at [514, 100] on button at bounding box center [513, 122] width 33 height 171
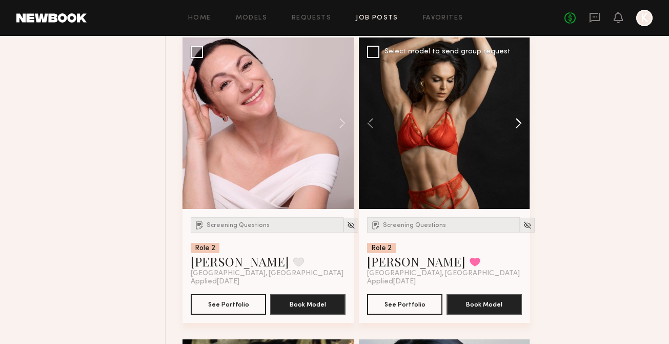
click at [514, 100] on button at bounding box center [513, 122] width 33 height 171
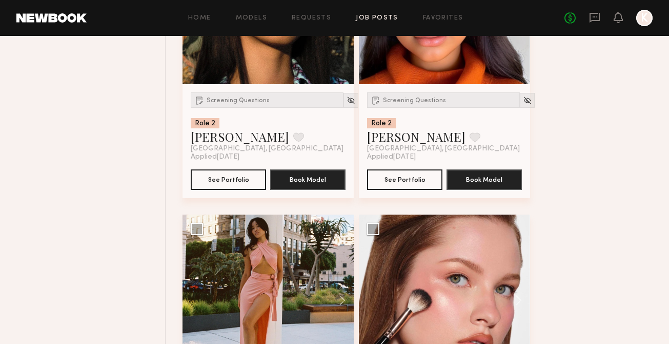
scroll to position [7045, 0]
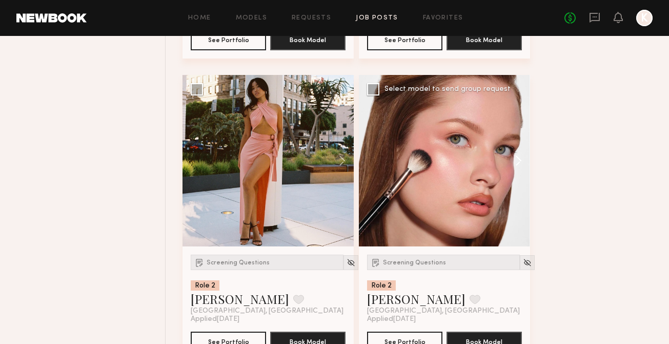
click at [522, 135] on button at bounding box center [513, 160] width 33 height 171
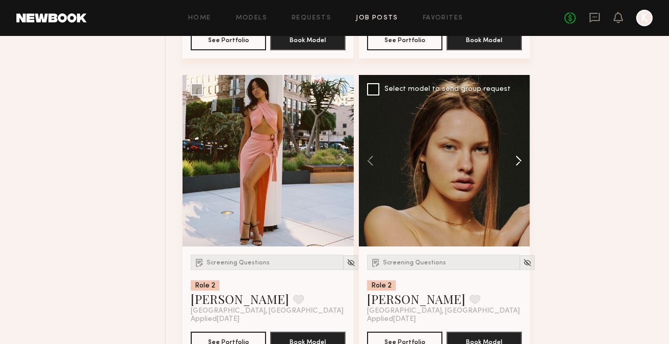
click at [522, 135] on button at bounding box center [513, 160] width 33 height 171
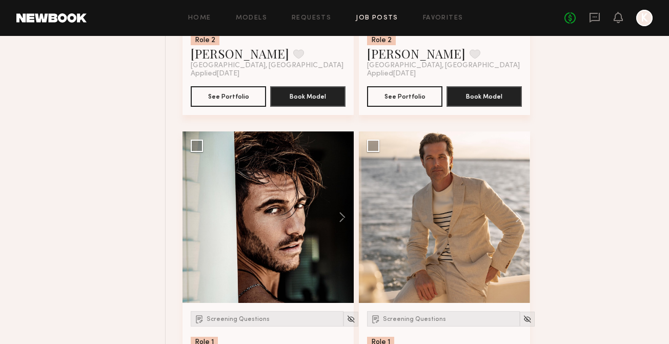
scroll to position [7347, 0]
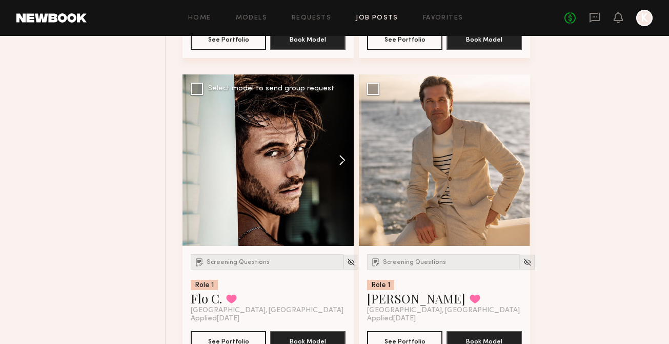
click at [339, 140] on button at bounding box center [337, 159] width 33 height 171
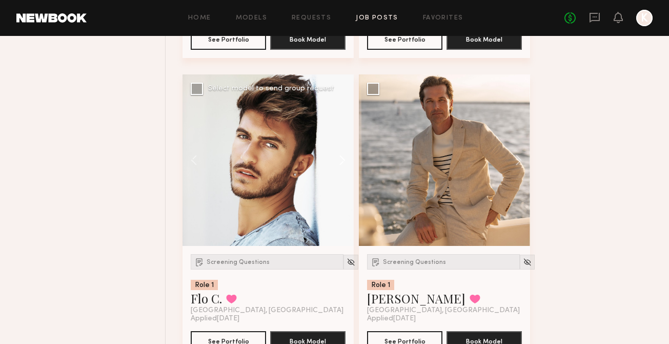
click at [339, 139] on button at bounding box center [337, 159] width 33 height 171
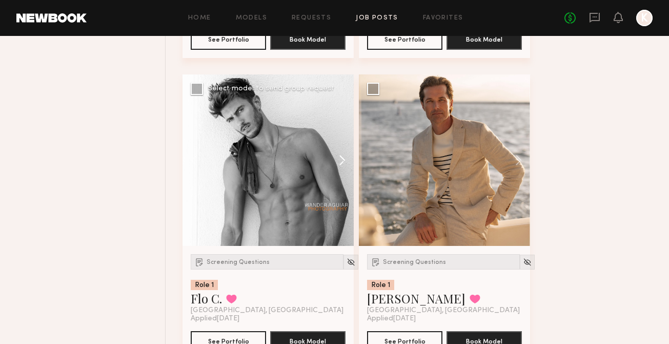
scroll to position [7348, 0]
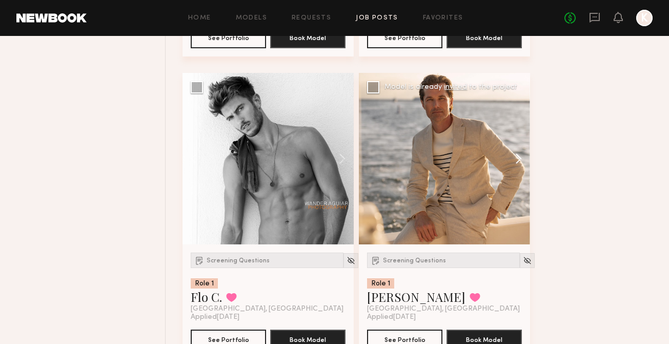
click at [528, 139] on button at bounding box center [513, 158] width 33 height 171
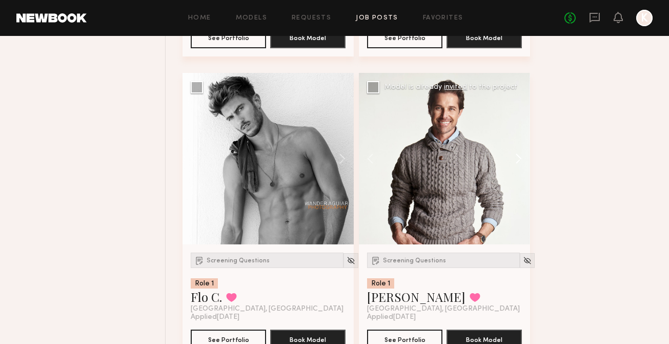
click at [526, 139] on button at bounding box center [513, 158] width 33 height 171
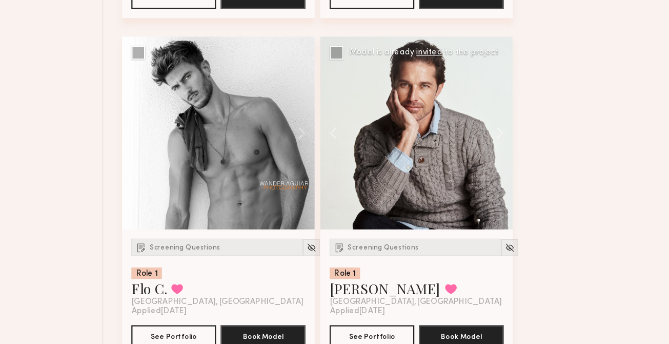
scroll to position [7353, 0]
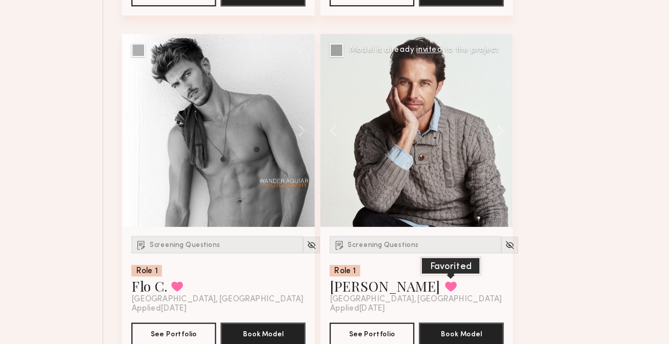
click at [470, 288] on button at bounding box center [475, 292] width 11 height 9
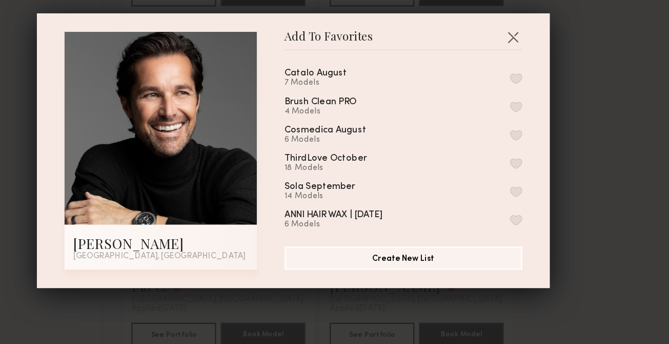
click at [531, 104] on button "button" at bounding box center [533, 107] width 11 height 9
click at [528, 66] on button "button" at bounding box center [530, 71] width 16 height 16
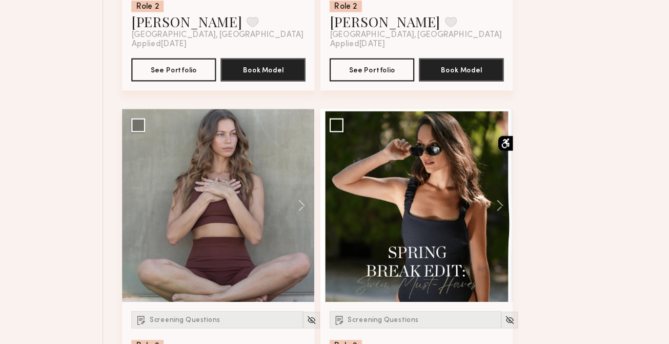
scroll to position [7896, 0]
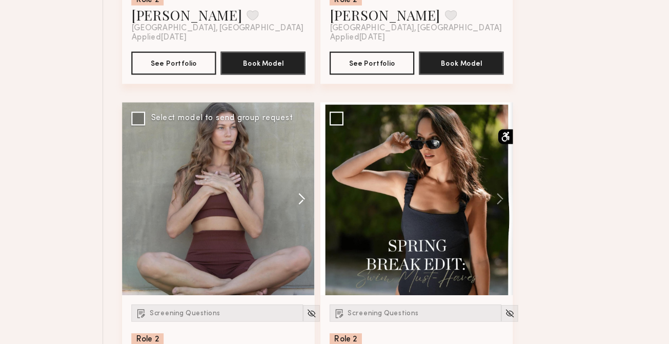
click at [341, 192] on button at bounding box center [337, 214] width 33 height 171
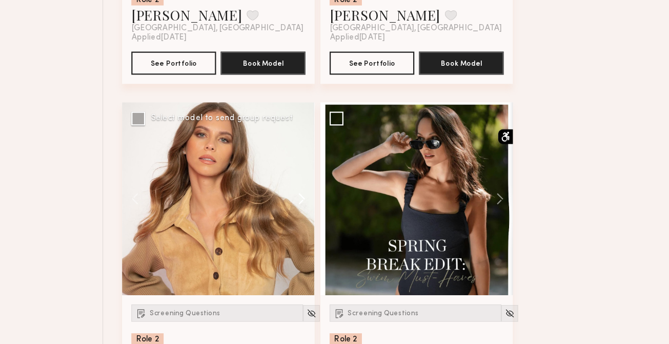
scroll to position [8176, 0]
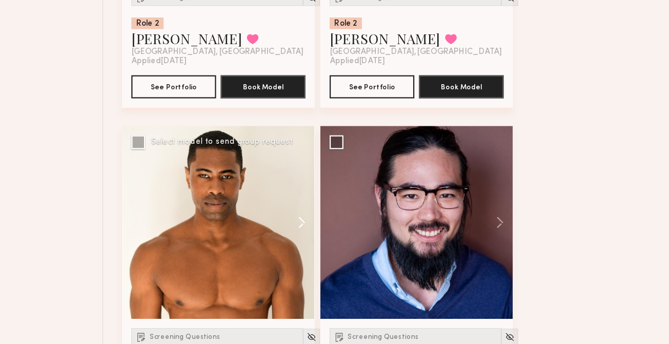
click at [340, 208] on button at bounding box center [337, 235] width 33 height 171
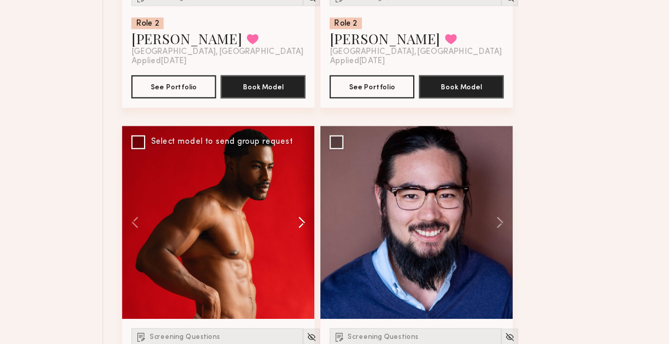
click at [340, 208] on button at bounding box center [337, 235] width 33 height 171
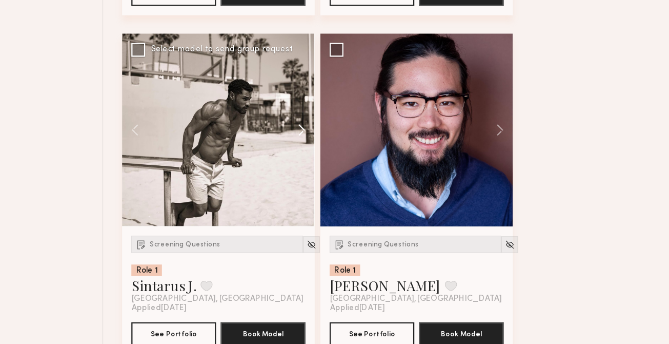
scroll to position [8572, 0]
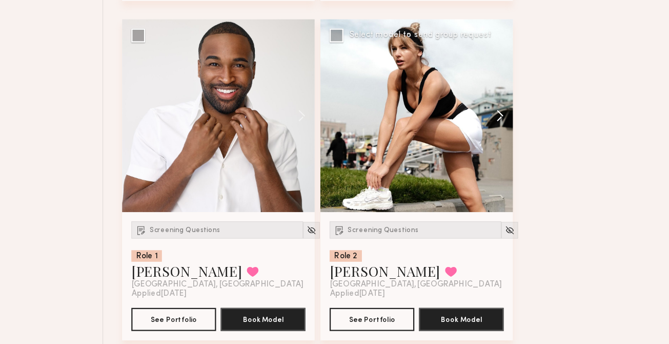
click at [514, 131] on button at bounding box center [513, 140] width 33 height 171
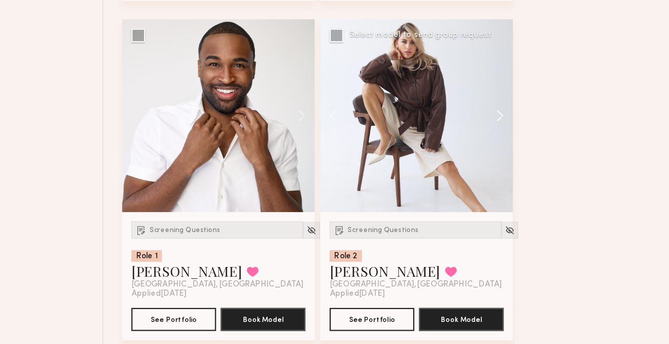
click at [514, 131] on button at bounding box center [513, 140] width 33 height 171
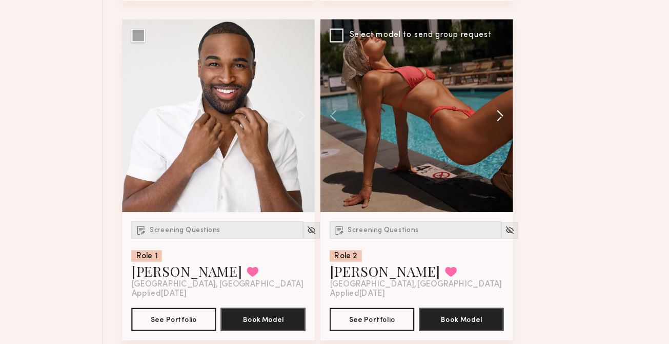
click at [514, 131] on button at bounding box center [513, 140] width 33 height 171
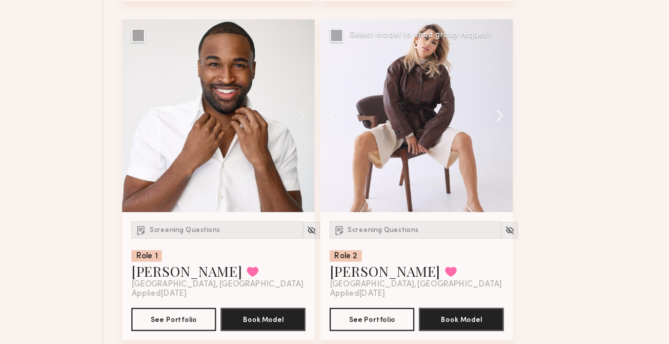
click at [514, 131] on button at bounding box center [513, 140] width 33 height 171
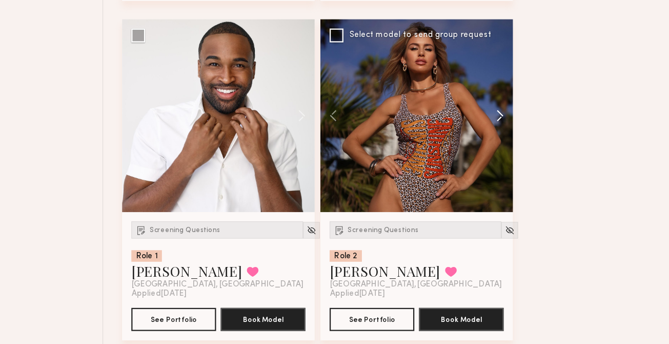
click at [514, 132] on button at bounding box center [513, 140] width 33 height 171
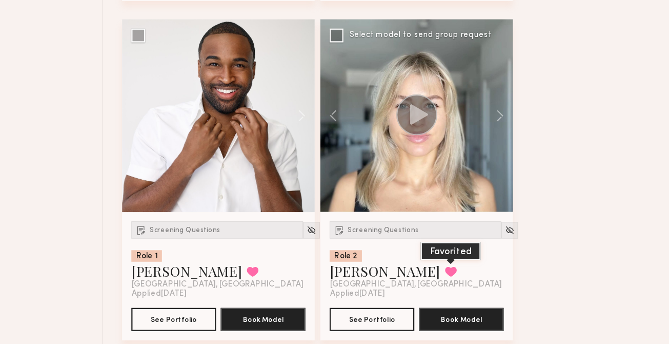
click at [470, 274] on button at bounding box center [475, 278] width 11 height 9
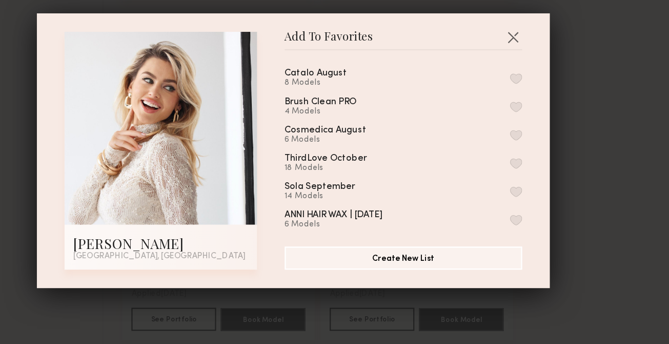
click at [528, 110] on button "button" at bounding box center [533, 107] width 11 height 9
click at [527, 76] on button "button" at bounding box center [530, 71] width 16 height 16
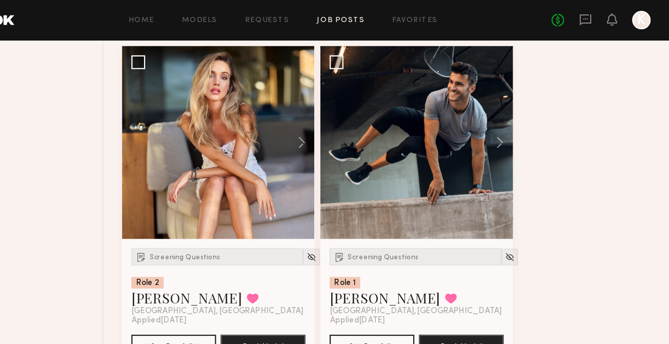
scroll to position [9489, 0]
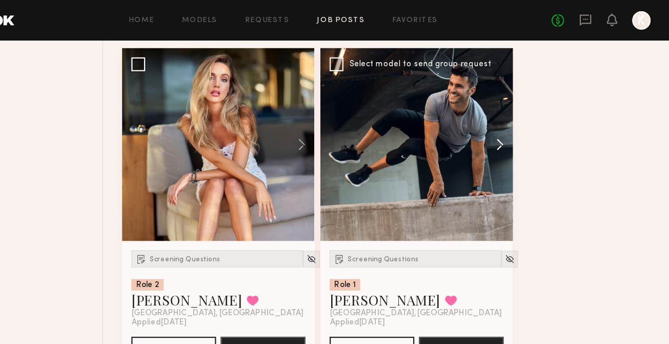
click at [526, 113] on button at bounding box center [513, 128] width 33 height 171
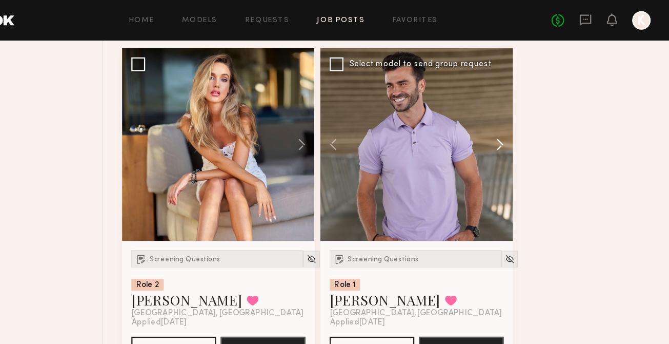
click at [526, 114] on button at bounding box center [513, 128] width 33 height 171
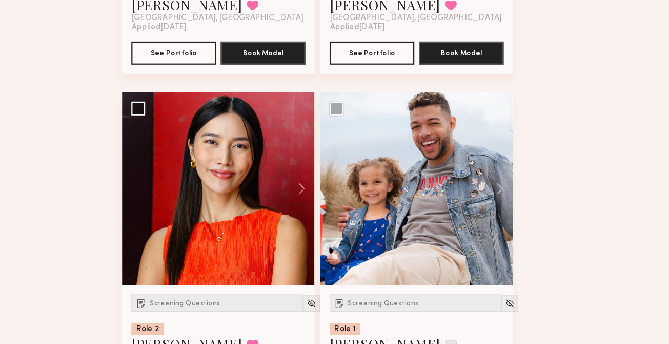
scroll to position [9734, 0]
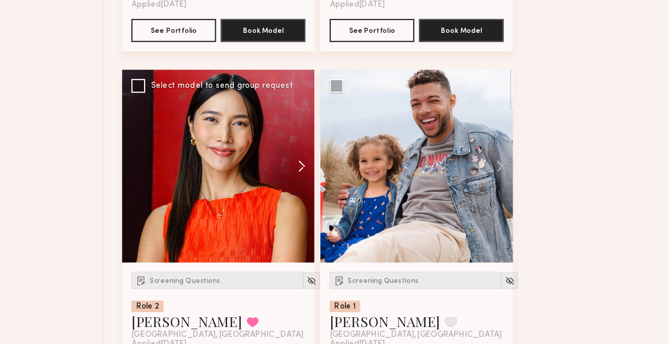
click at [349, 174] on button at bounding box center [337, 184] width 33 height 171
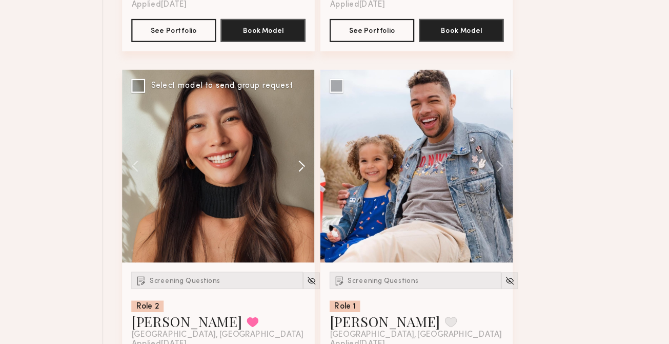
click at [349, 174] on button at bounding box center [337, 184] width 33 height 171
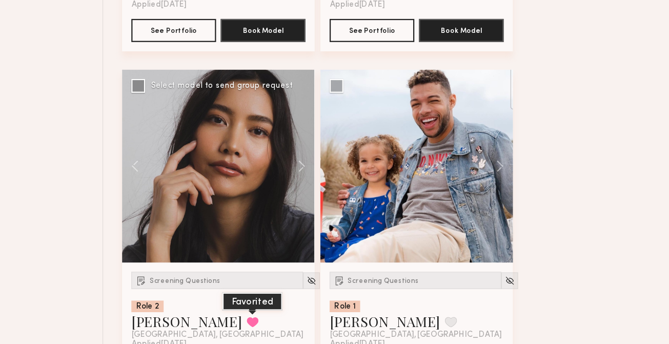
click at [293, 319] on button at bounding box center [298, 323] width 11 height 9
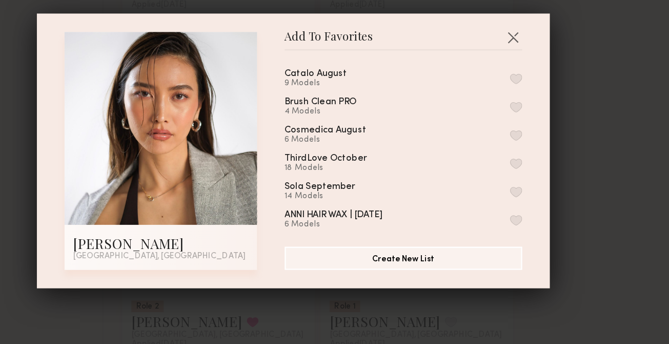
click at [531, 103] on button "button" at bounding box center [533, 107] width 11 height 9
click at [532, 64] on button "button" at bounding box center [530, 71] width 16 height 16
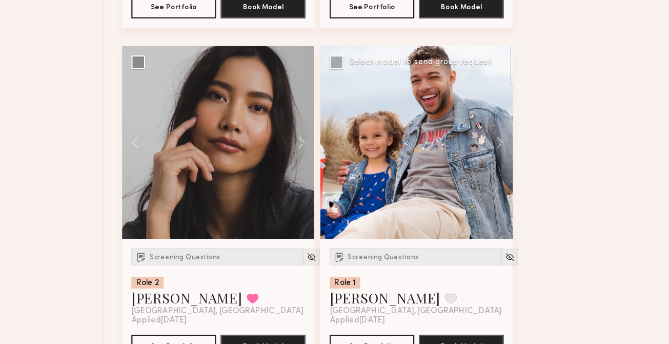
scroll to position [9757, 0]
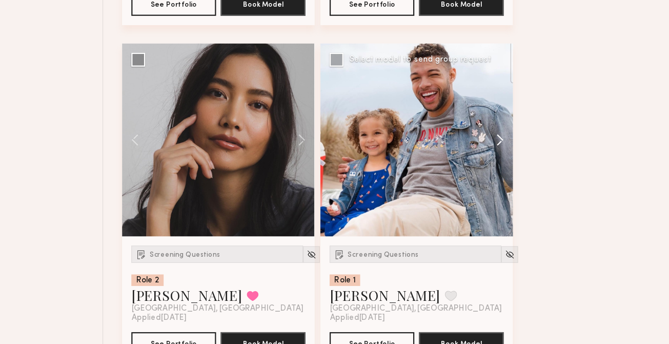
click at [515, 149] on button at bounding box center [513, 161] width 33 height 171
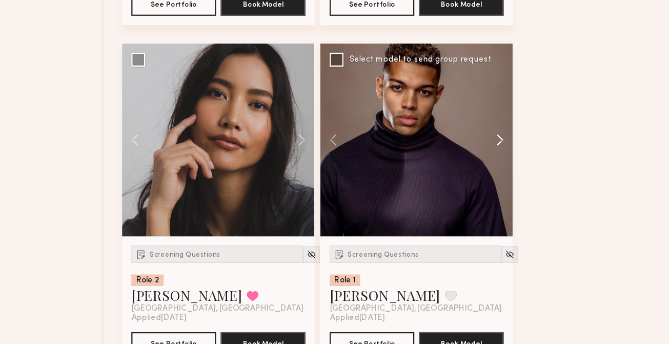
click at [515, 149] on button at bounding box center [513, 161] width 33 height 171
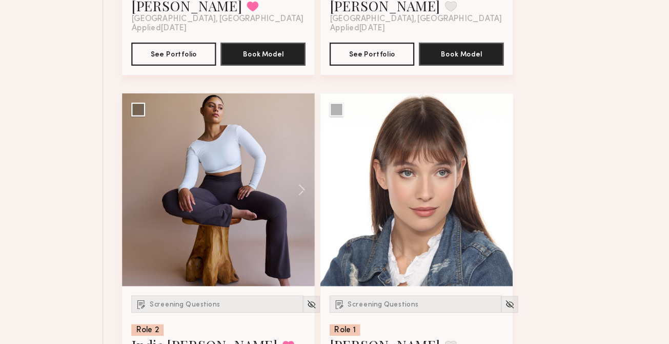
scroll to position [10035, 0]
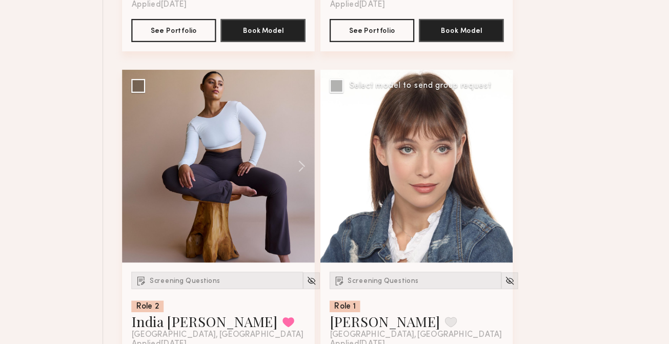
click at [516, 174] on button at bounding box center [513, 185] width 33 height 171
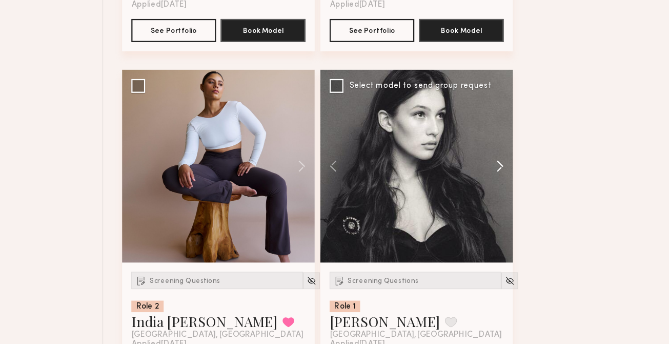
click at [516, 174] on button at bounding box center [513, 185] width 33 height 171
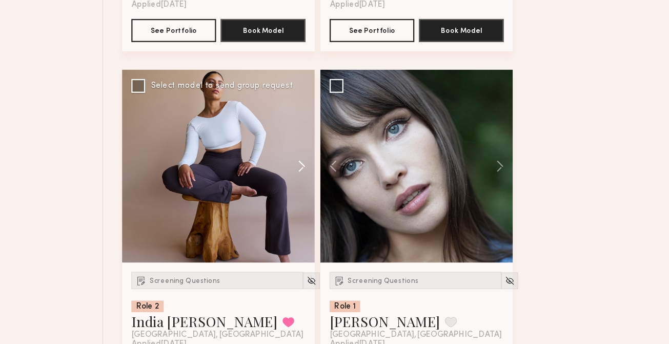
click at [337, 165] on button at bounding box center [337, 185] width 33 height 171
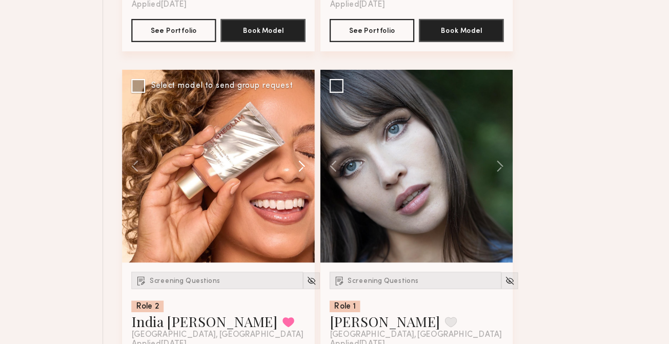
click at [337, 165] on button at bounding box center [337, 185] width 33 height 171
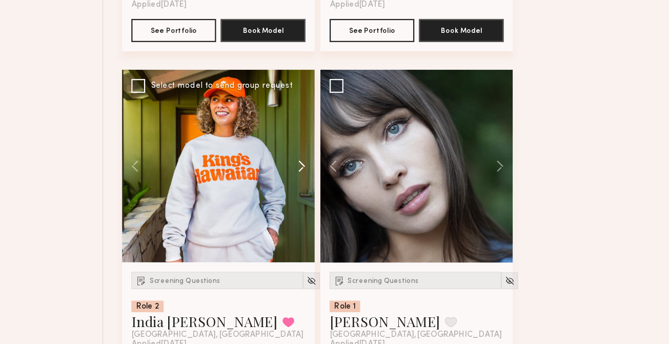
click at [337, 165] on button at bounding box center [337, 185] width 33 height 171
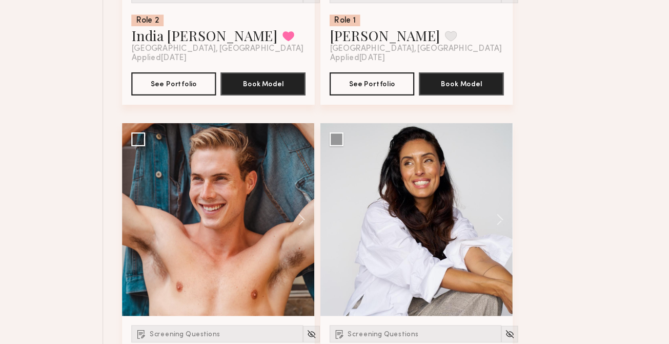
scroll to position [10289, 0]
click at [523, 227] on button at bounding box center [513, 232] width 33 height 171
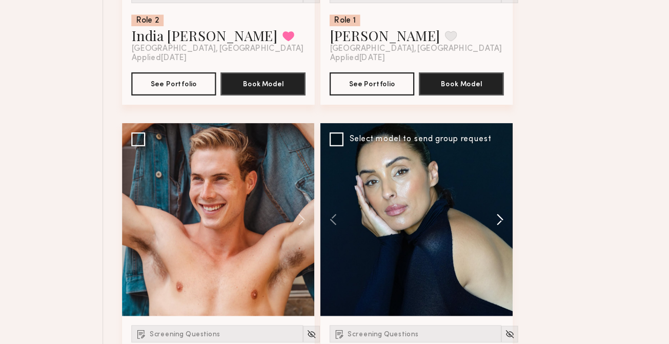
click at [523, 217] on button at bounding box center [513, 232] width 33 height 171
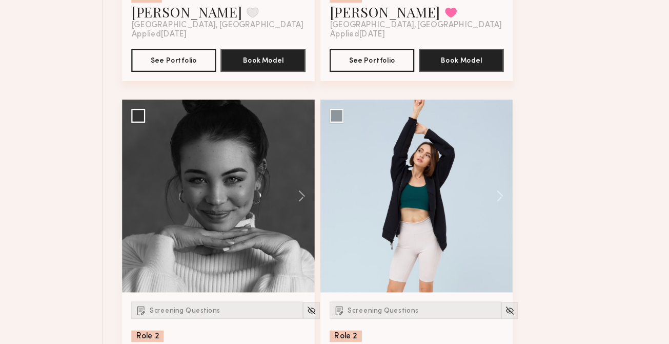
scroll to position [10615, 0]
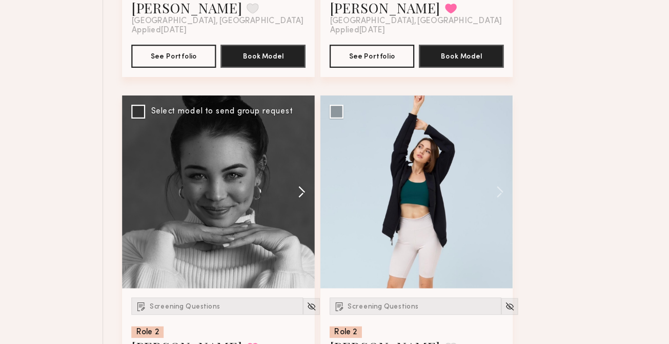
click at [344, 188] on button at bounding box center [337, 208] width 33 height 171
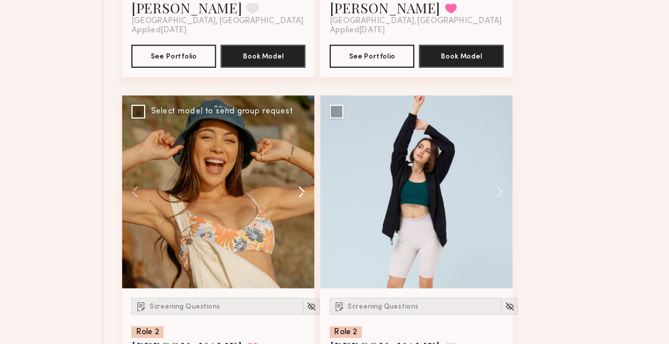
click at [345, 187] on button at bounding box center [337, 208] width 33 height 171
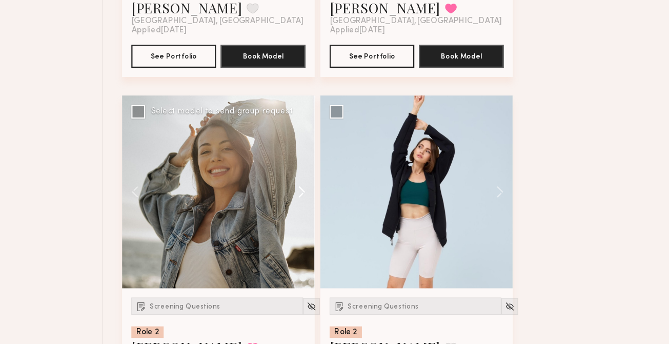
click at [346, 185] on button at bounding box center [337, 208] width 33 height 171
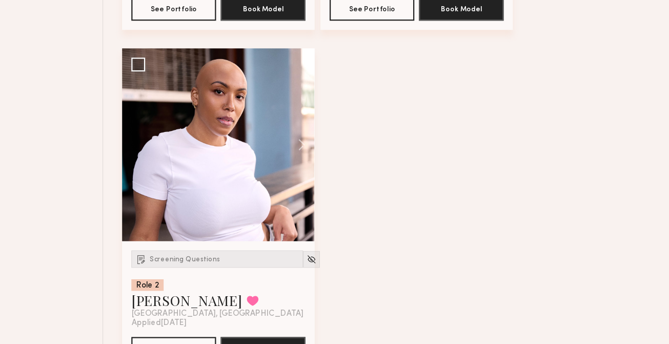
scroll to position [12174, 0]
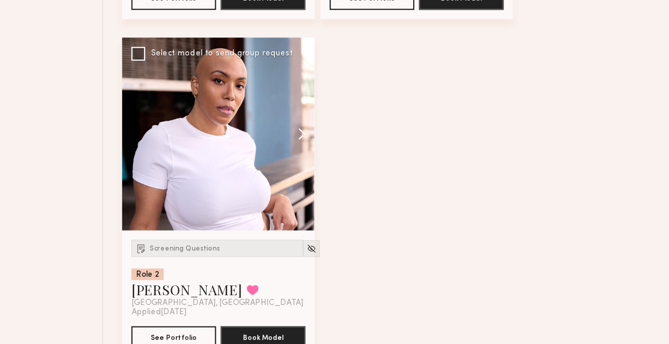
click at [344, 148] on button at bounding box center [337, 156] width 33 height 171
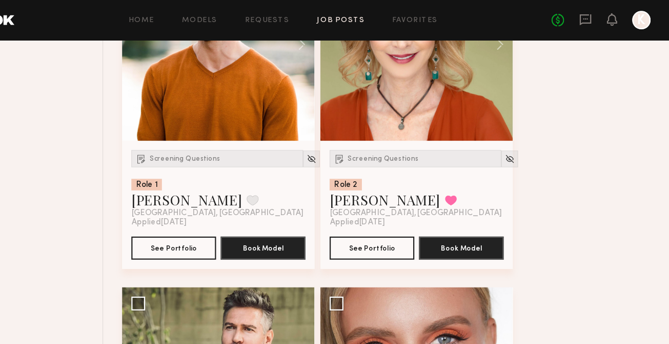
scroll to position [8701, 0]
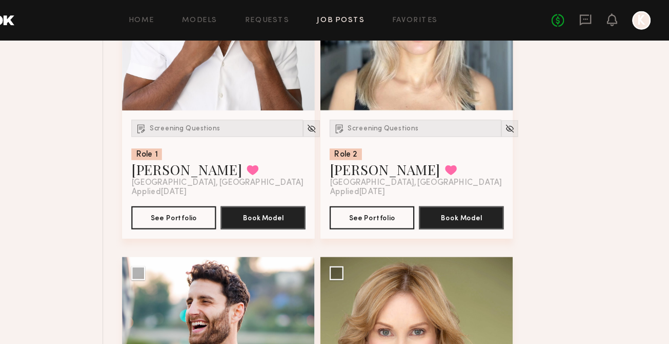
click at [382, 16] on link "Job Posts" at bounding box center [377, 18] width 43 height 7
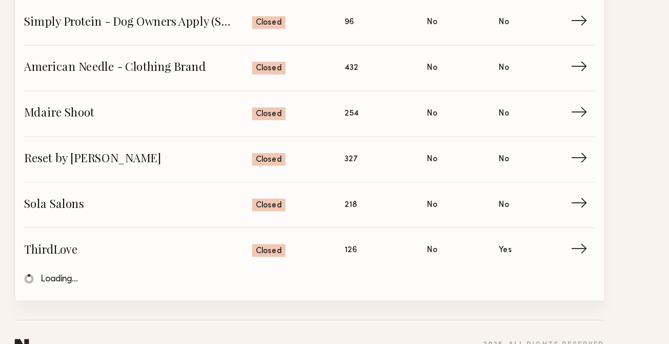
scroll to position [1089, 0]
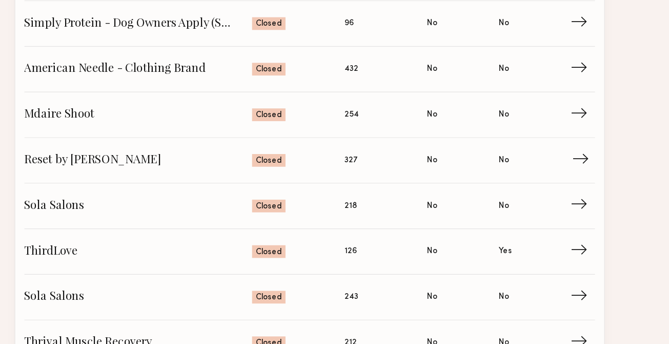
click at [372, 181] on span "327" at bounding box center [371, 179] width 11 height 11
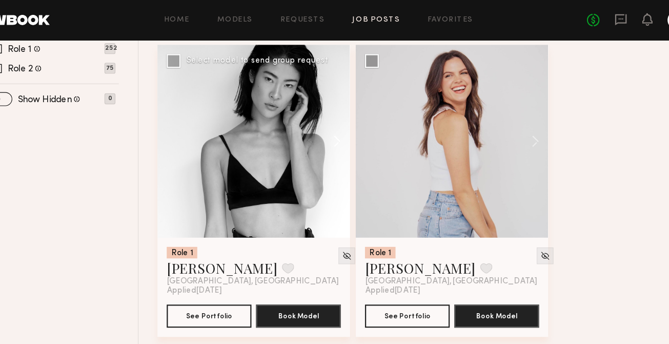
scroll to position [337, 0]
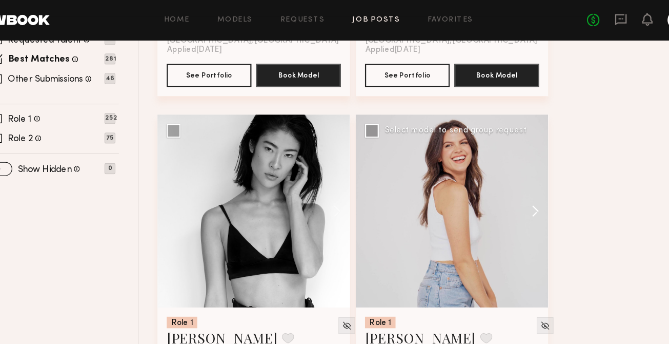
click at [521, 187] on button at bounding box center [513, 187] width 33 height 171
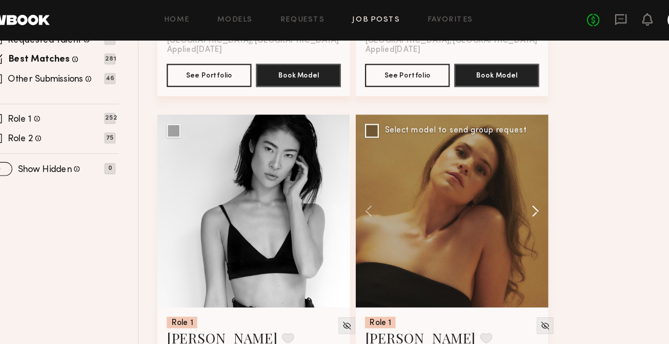
click at [521, 187] on button at bounding box center [513, 187] width 33 height 171
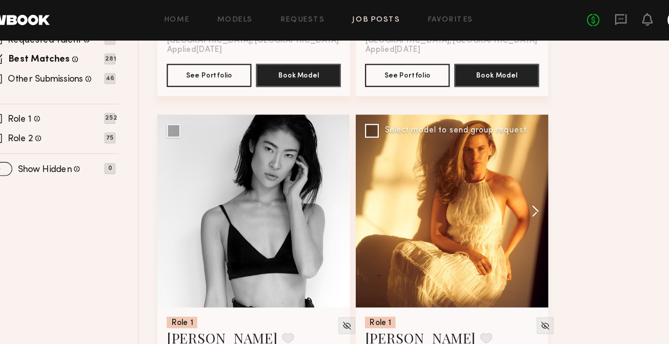
click at [521, 187] on button at bounding box center [513, 187] width 33 height 171
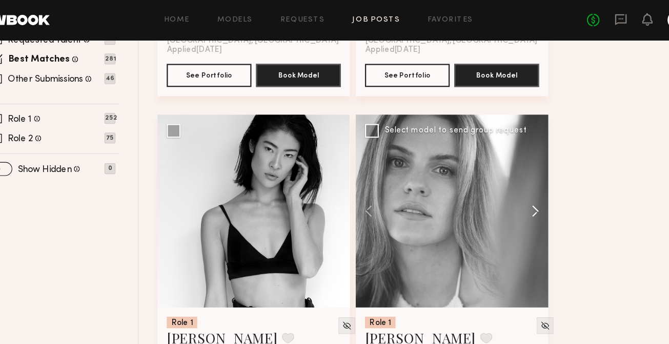
click at [521, 187] on button at bounding box center [513, 187] width 33 height 171
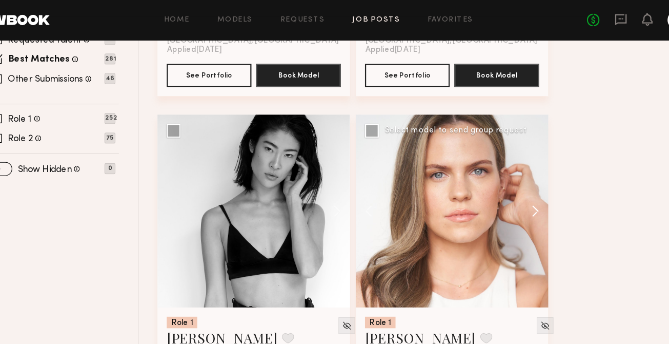
click at [521, 187] on button at bounding box center [513, 187] width 33 height 171
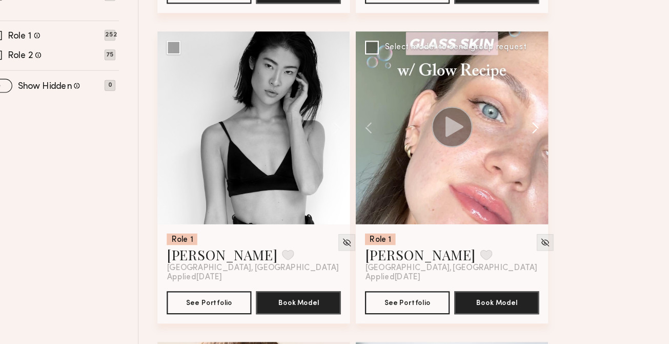
scroll to position [387, 0]
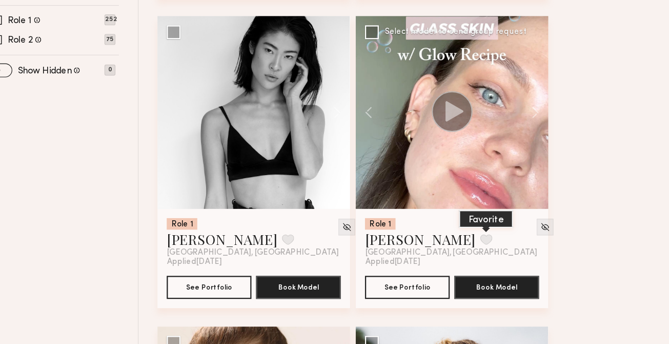
click at [470, 250] on button at bounding box center [475, 250] width 11 height 9
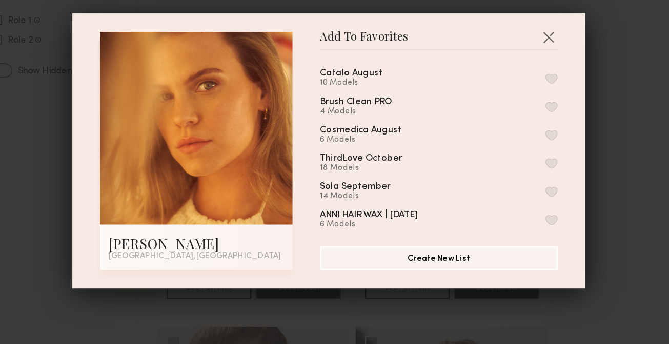
click at [533, 108] on button "button" at bounding box center [533, 107] width 11 height 9
click at [528, 70] on button "button" at bounding box center [530, 71] width 16 height 16
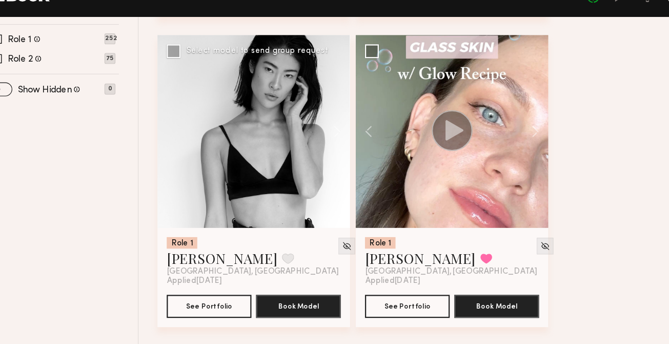
scroll to position [0, 0]
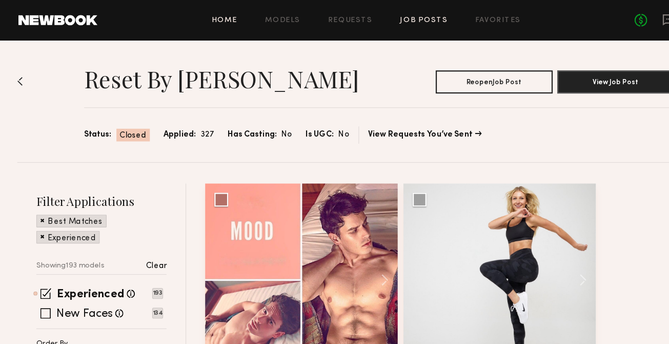
click at [196, 17] on link "Home" at bounding box center [199, 18] width 23 height 7
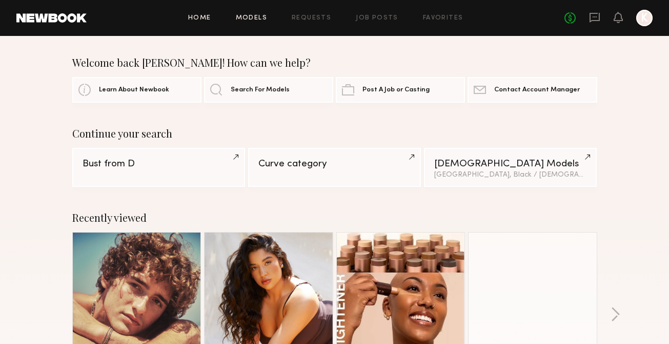
click at [255, 19] on link "Models" at bounding box center [251, 18] width 31 height 7
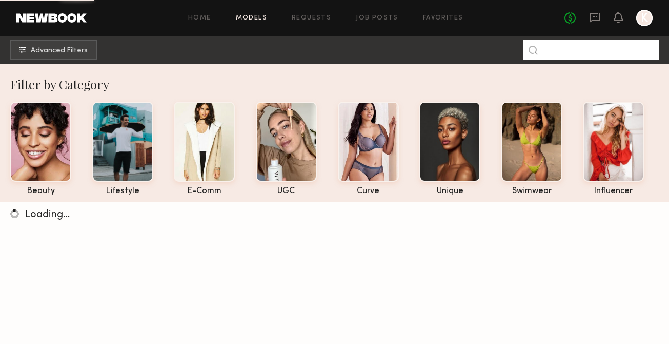
click at [586, 54] on input at bounding box center [590, 49] width 135 height 19
type input "******"
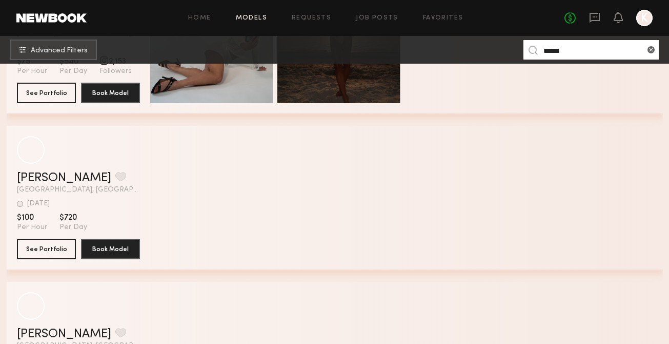
scroll to position [5020, 0]
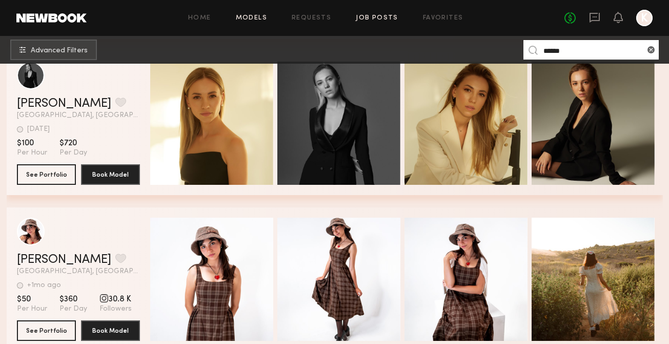
click at [393, 17] on link "Job Posts" at bounding box center [377, 18] width 43 height 7
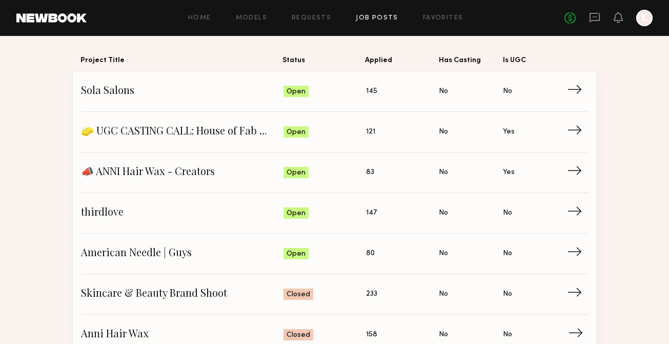
scroll to position [156, 0]
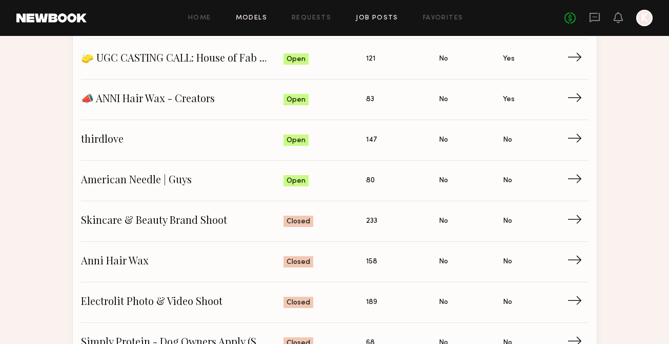
click at [251, 15] on link "Models" at bounding box center [251, 18] width 31 height 7
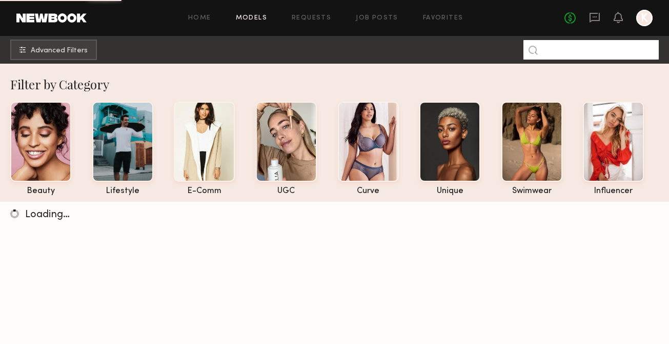
click at [592, 51] on input at bounding box center [590, 49] width 135 height 19
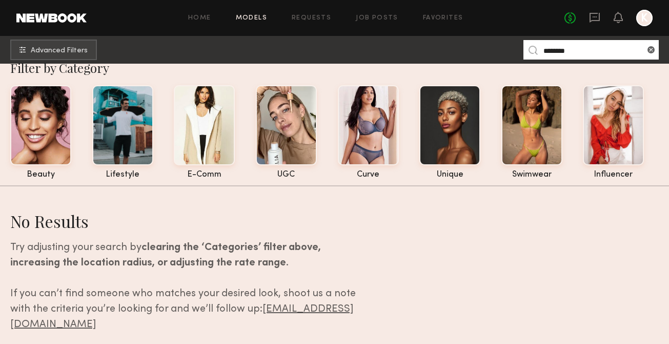
scroll to position [41, 0]
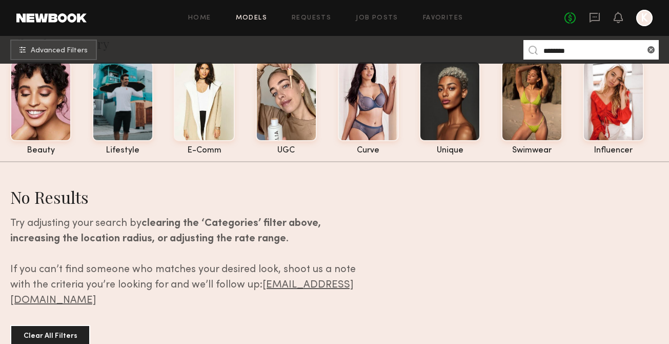
type input "********"
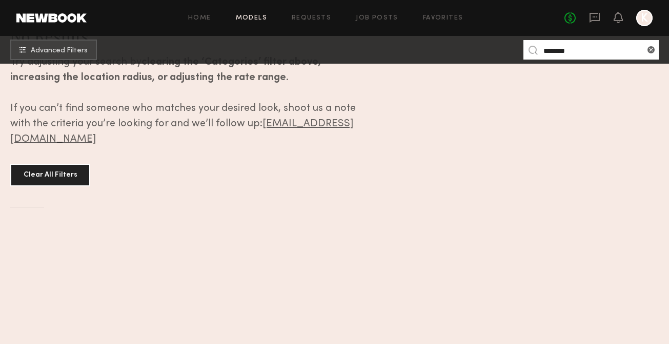
scroll to position [0, 0]
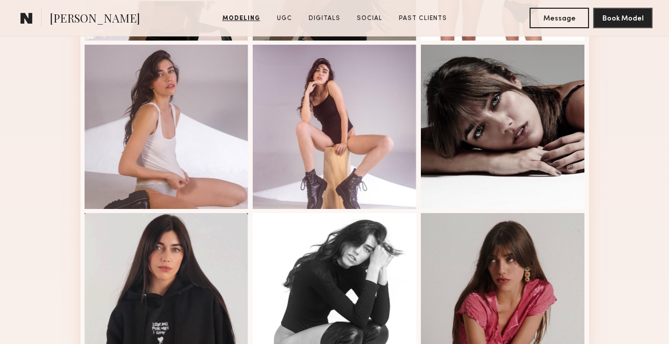
scroll to position [616, 0]
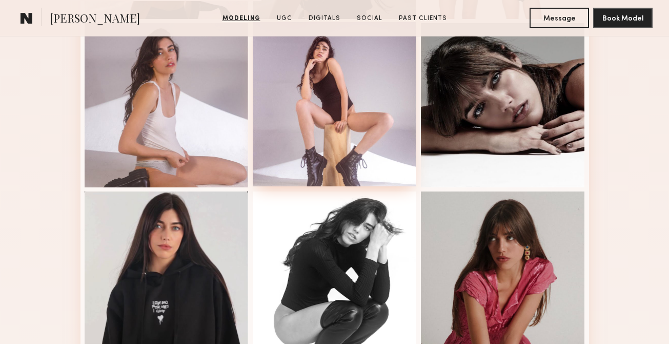
click at [328, 118] on div at bounding box center [335, 104] width 164 height 164
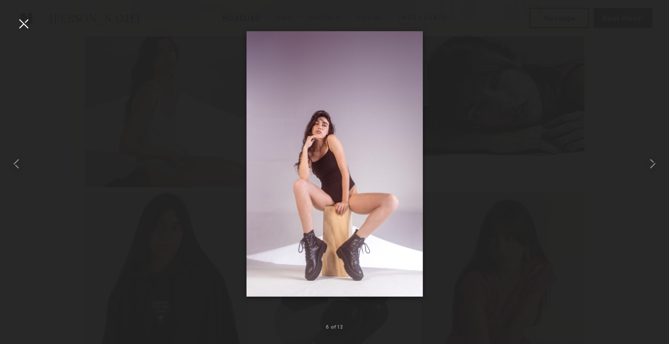
click at [19, 24] on div at bounding box center [23, 23] width 16 height 16
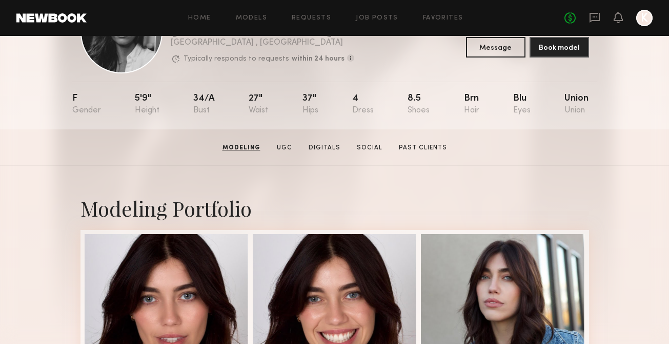
scroll to position [0, 0]
